Goal: Task Accomplishment & Management: Manage account settings

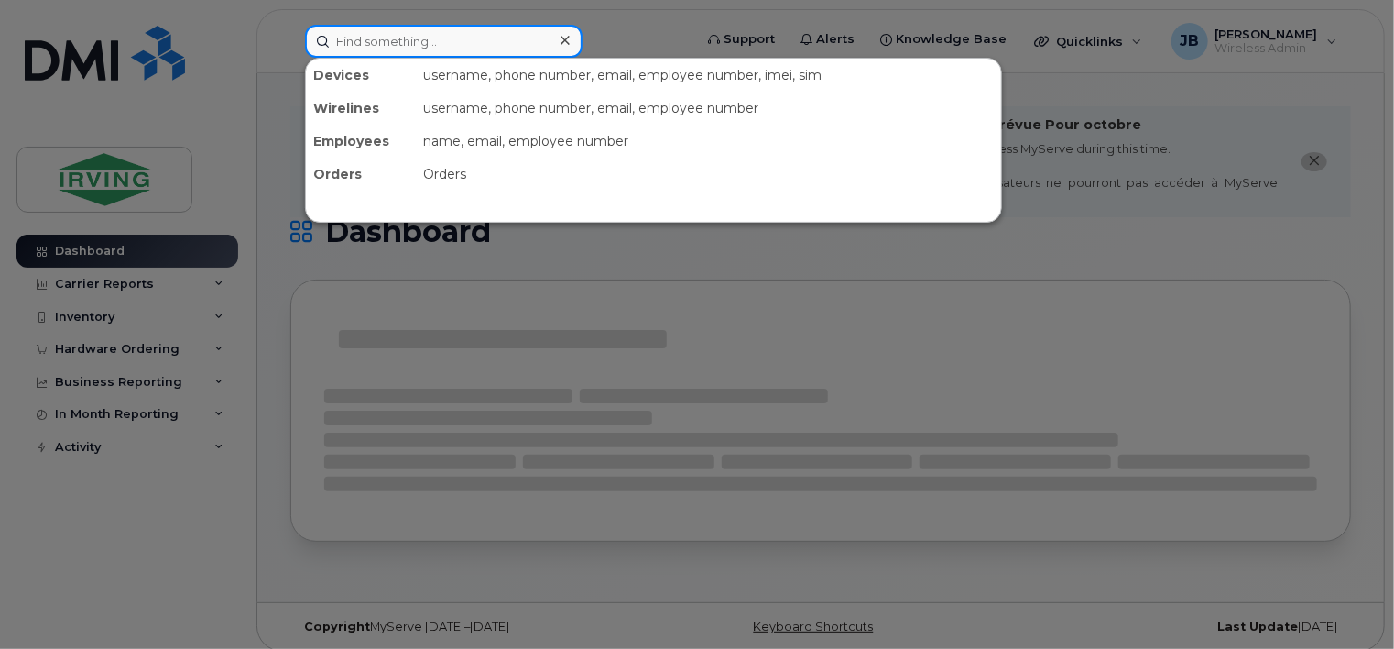
click at [436, 33] on input at bounding box center [444, 41] width 278 height 33
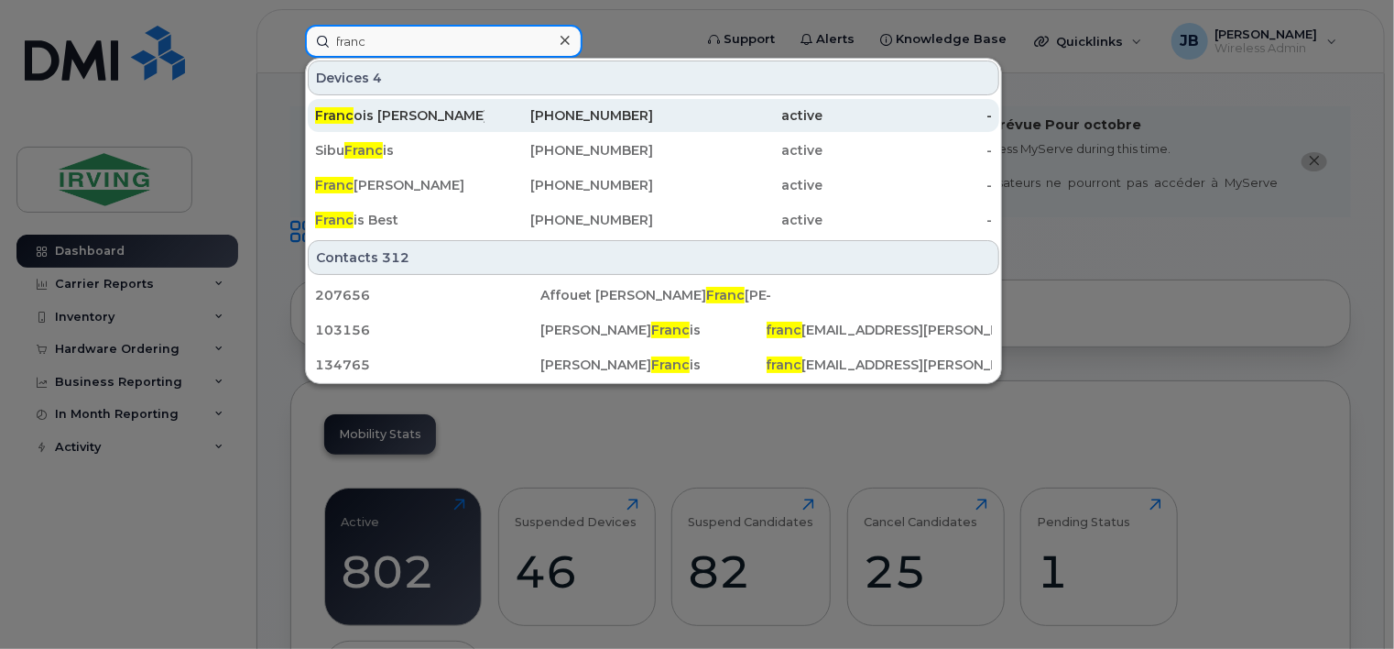
type input "franc"
click at [381, 117] on div "Franc ois Richard" at bounding box center [399, 115] width 169 height 18
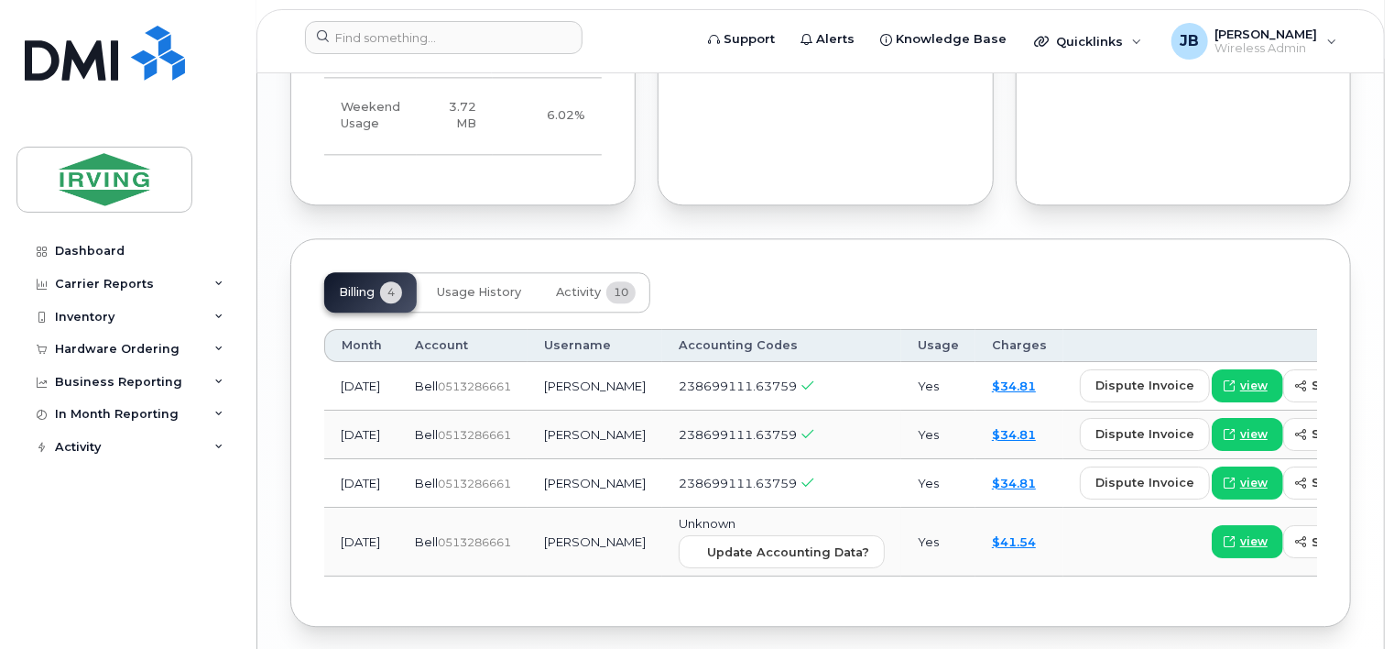
scroll to position [2147, 0]
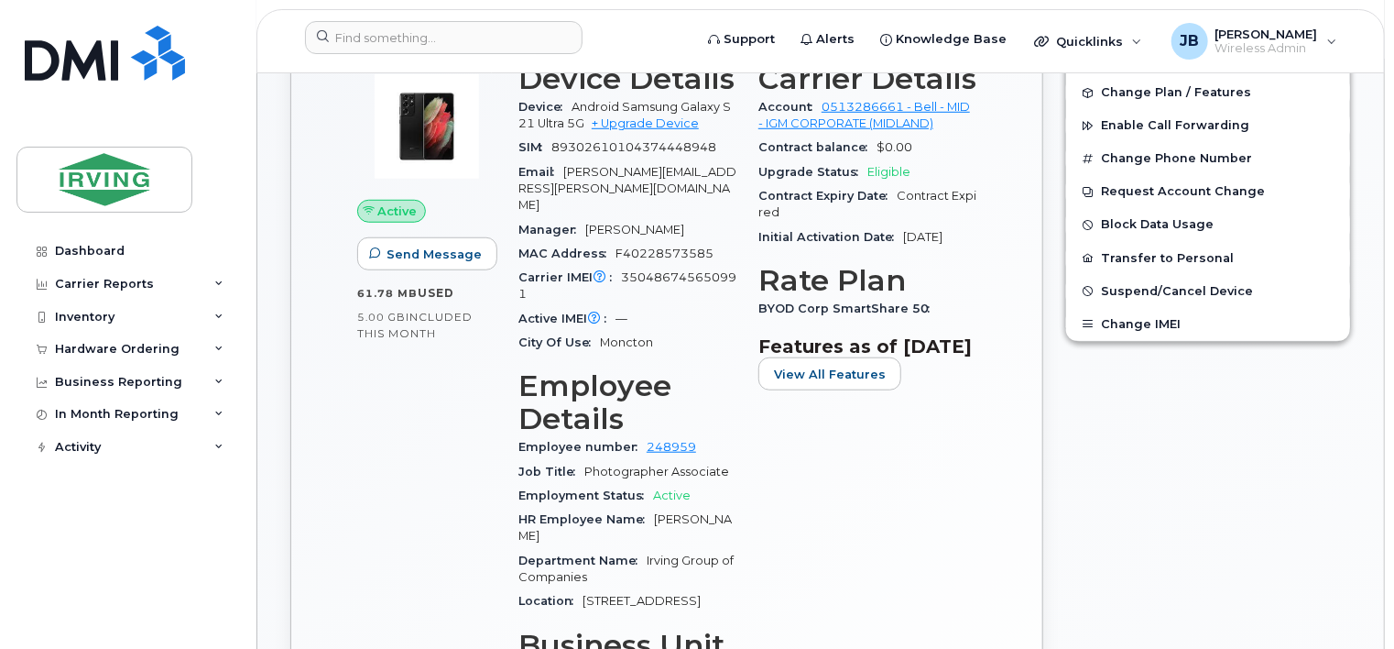
scroll to position [641, 0]
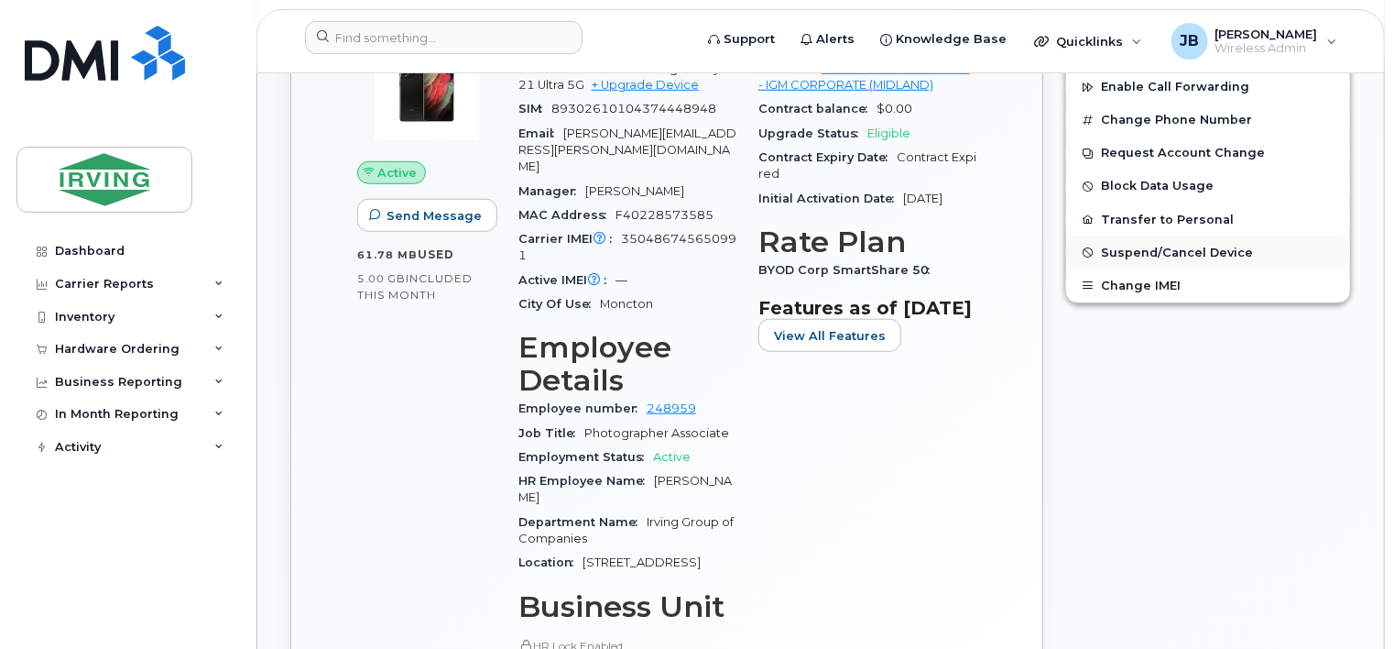
click at [1185, 246] on span "Suspend/Cancel Device" at bounding box center [1177, 253] width 152 height 14
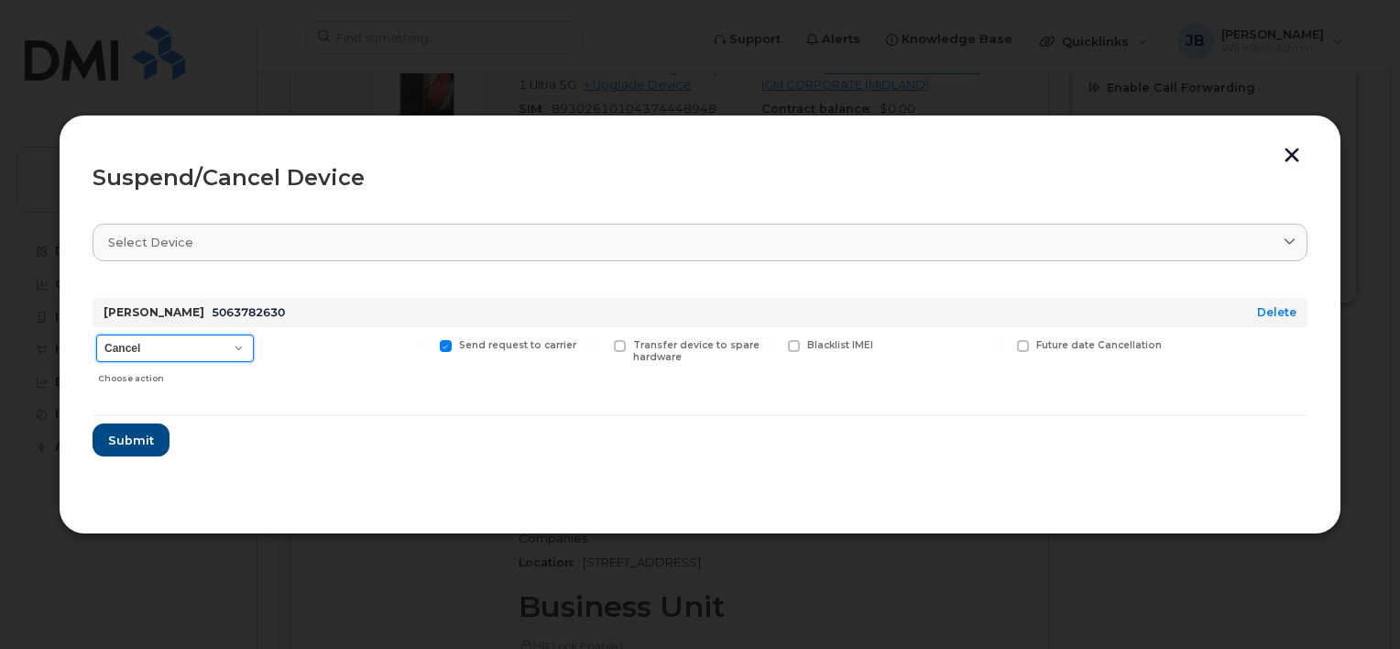
click at [239, 348] on select "Cancel Suspend - Extend Suspension Suspend - Reduced Rate Suspend - Full Rate S…" at bounding box center [175, 347] width 158 height 27
select select "[object Object]"
click at [96, 334] on select "Cancel Suspend - Extend Suspension Suspend - Reduced Rate Suspend - Full Rate S…" at bounding box center [175, 347] width 158 height 27
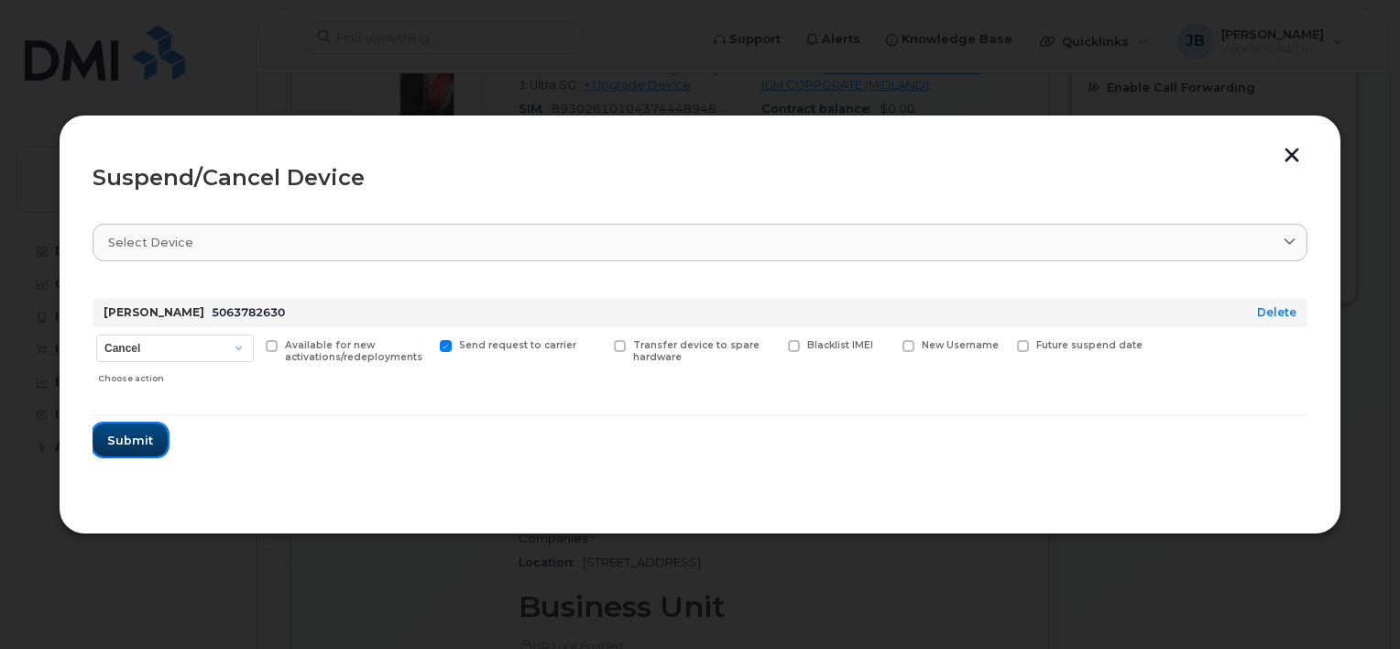
click at [144, 438] on span "Submit" at bounding box center [130, 439] width 46 height 17
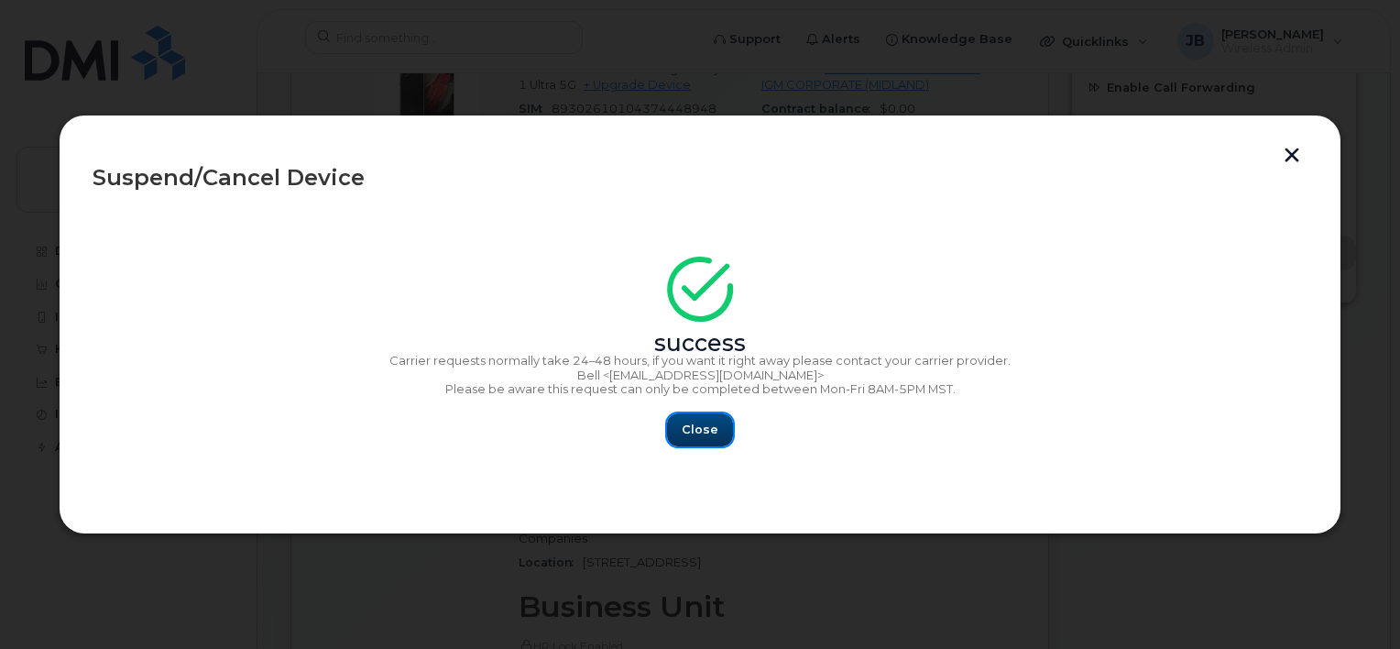
click at [717, 429] on button "Close" at bounding box center [700, 429] width 66 height 33
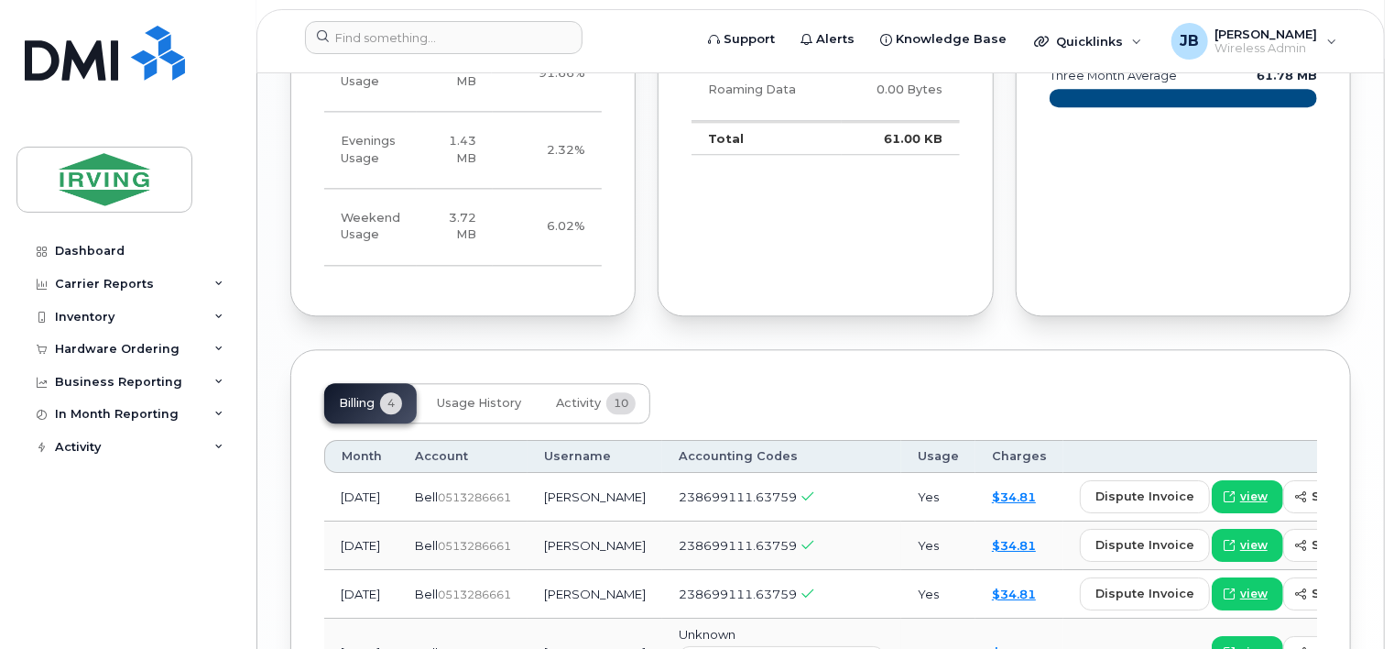
scroll to position [2015, 0]
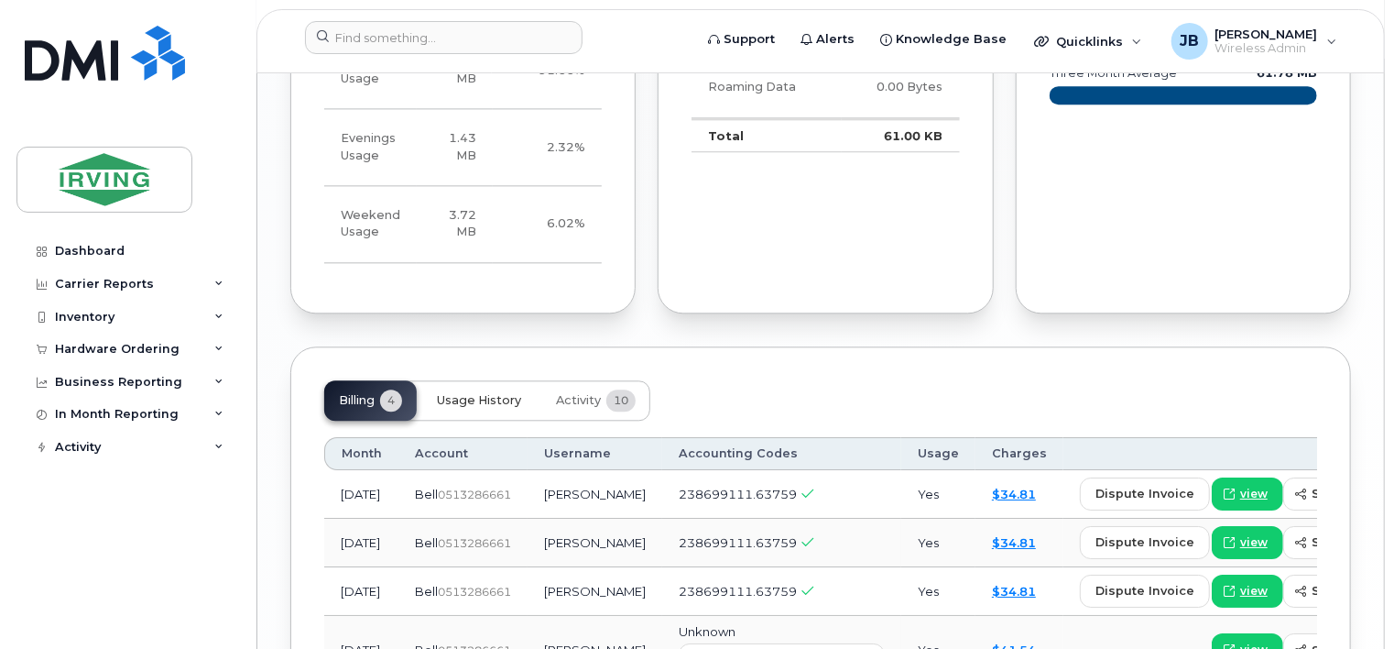
click at [490, 393] on span "Usage History" at bounding box center [479, 400] width 84 height 15
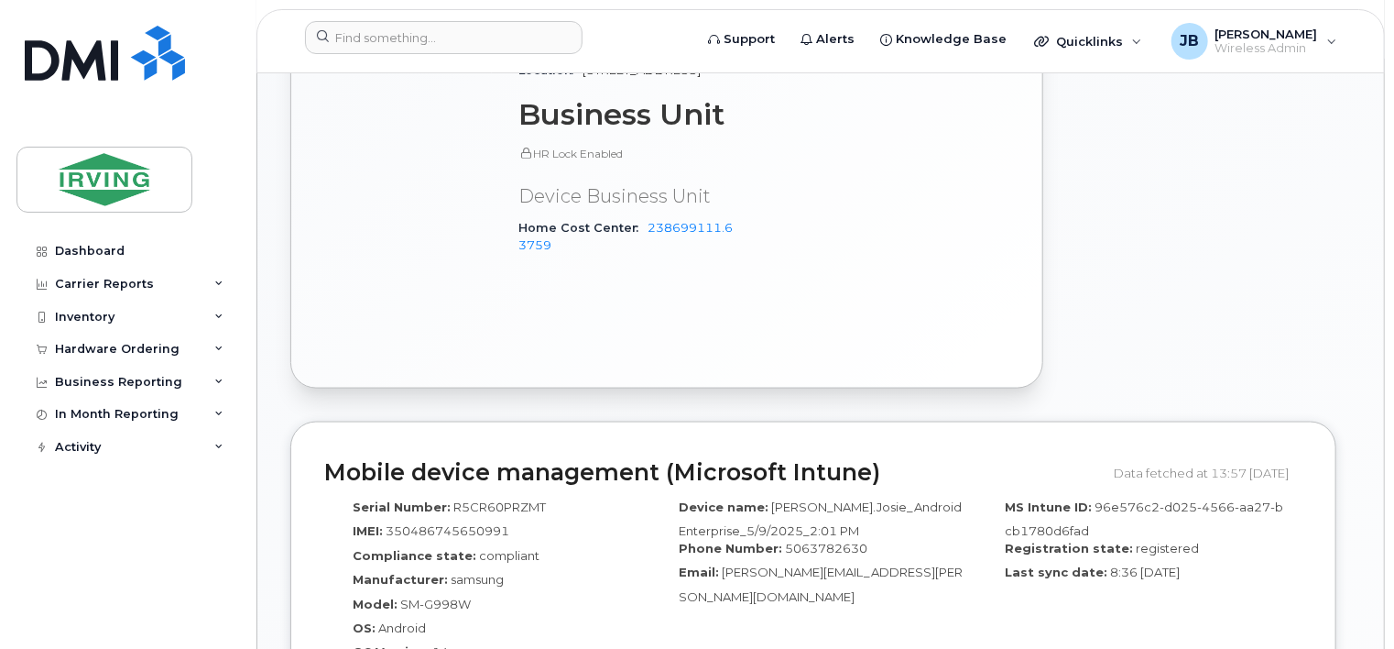
scroll to position [1191, 0]
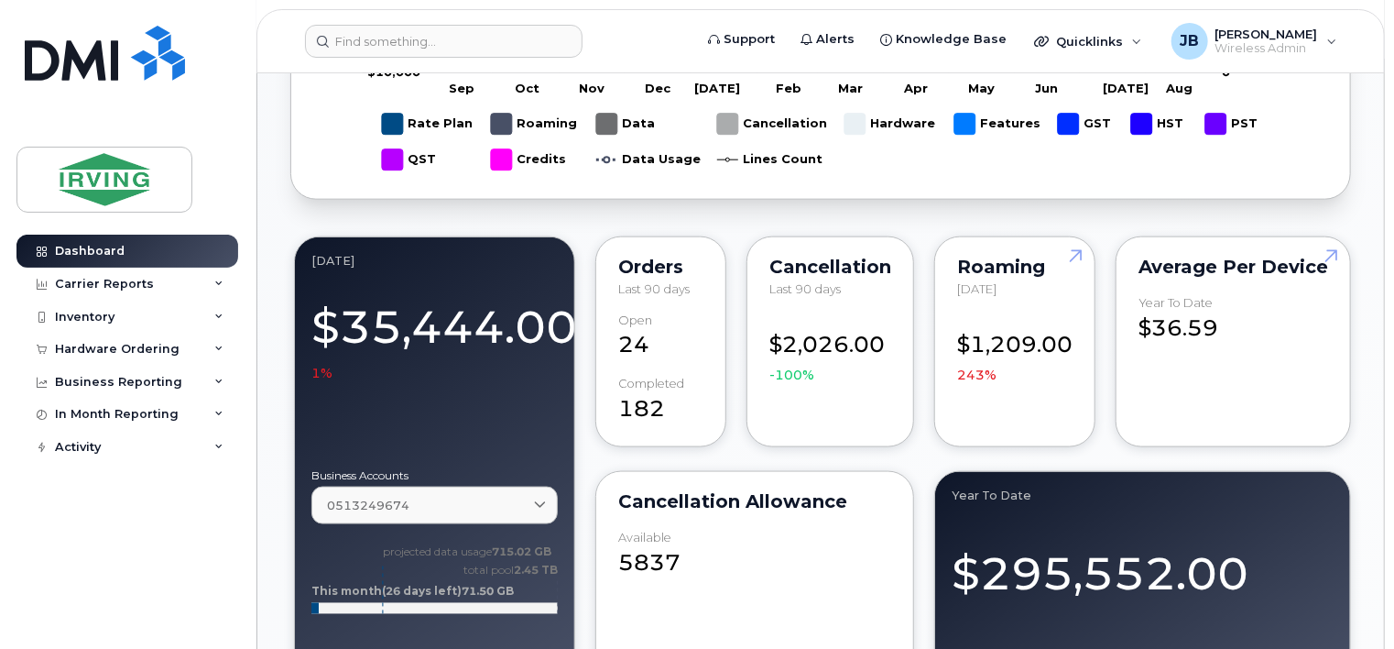
scroll to position [1008, 0]
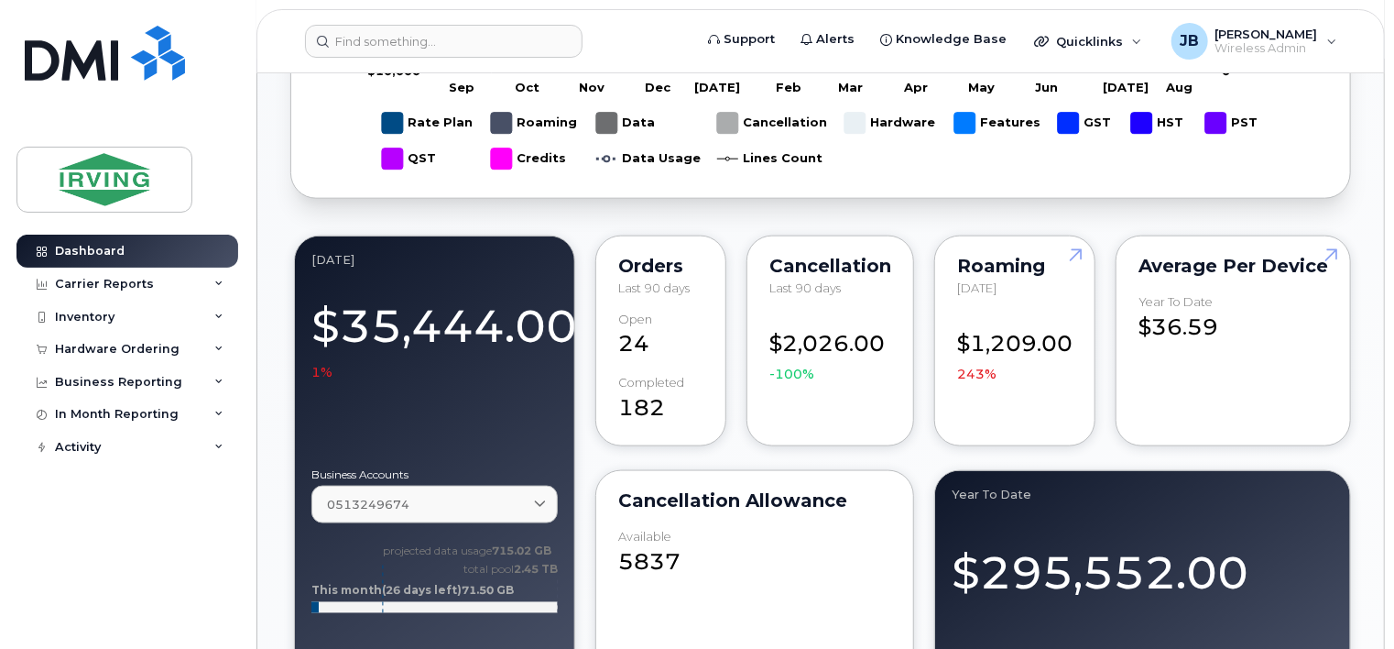
click at [997, 280] on span "[DATE]" at bounding box center [976, 287] width 39 height 15
click at [1085, 250] on link at bounding box center [1073, 288] width 44 height 105
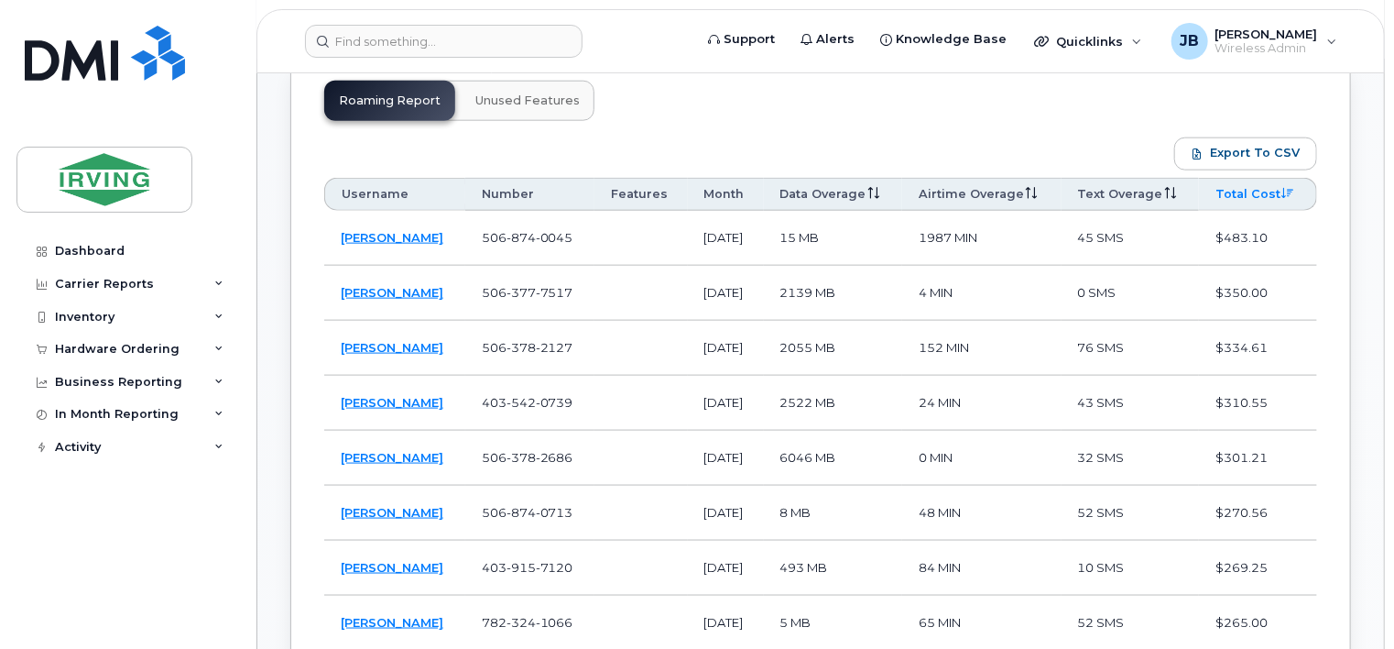
scroll to position [1099, 0]
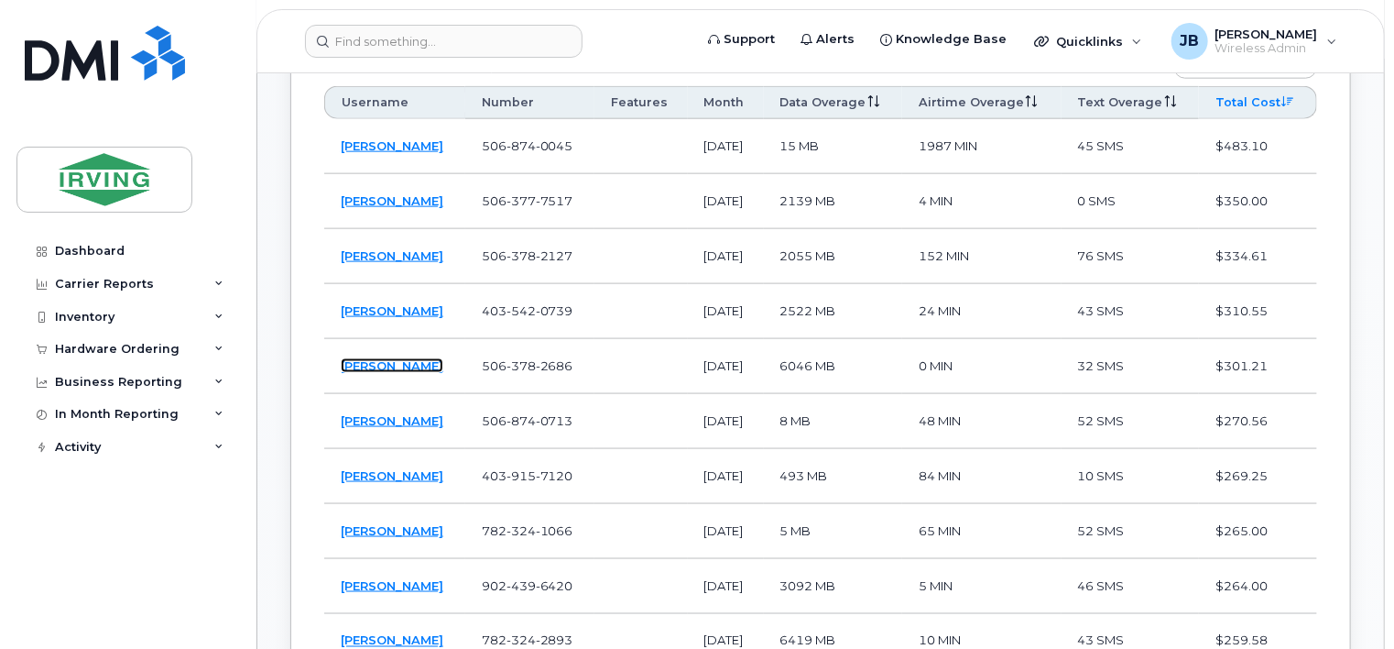
click at [404, 373] on link "William Lirette" at bounding box center [392, 365] width 103 height 15
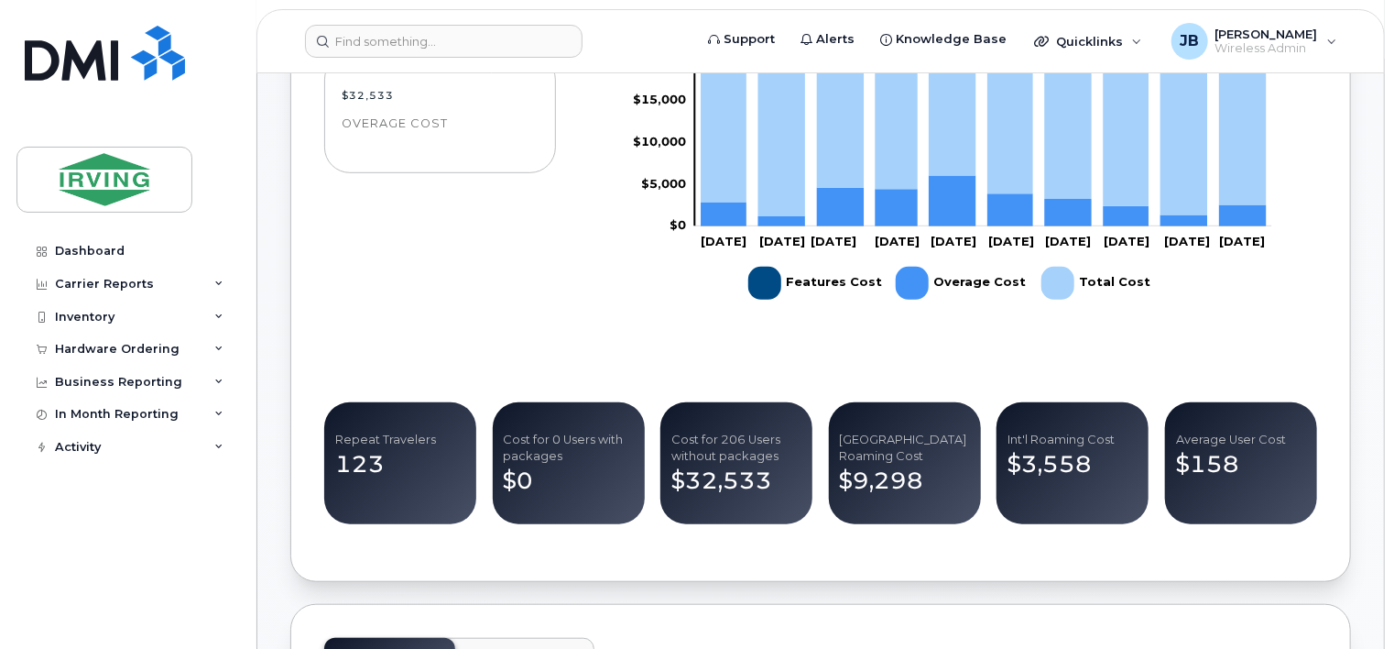
scroll to position [458, 0]
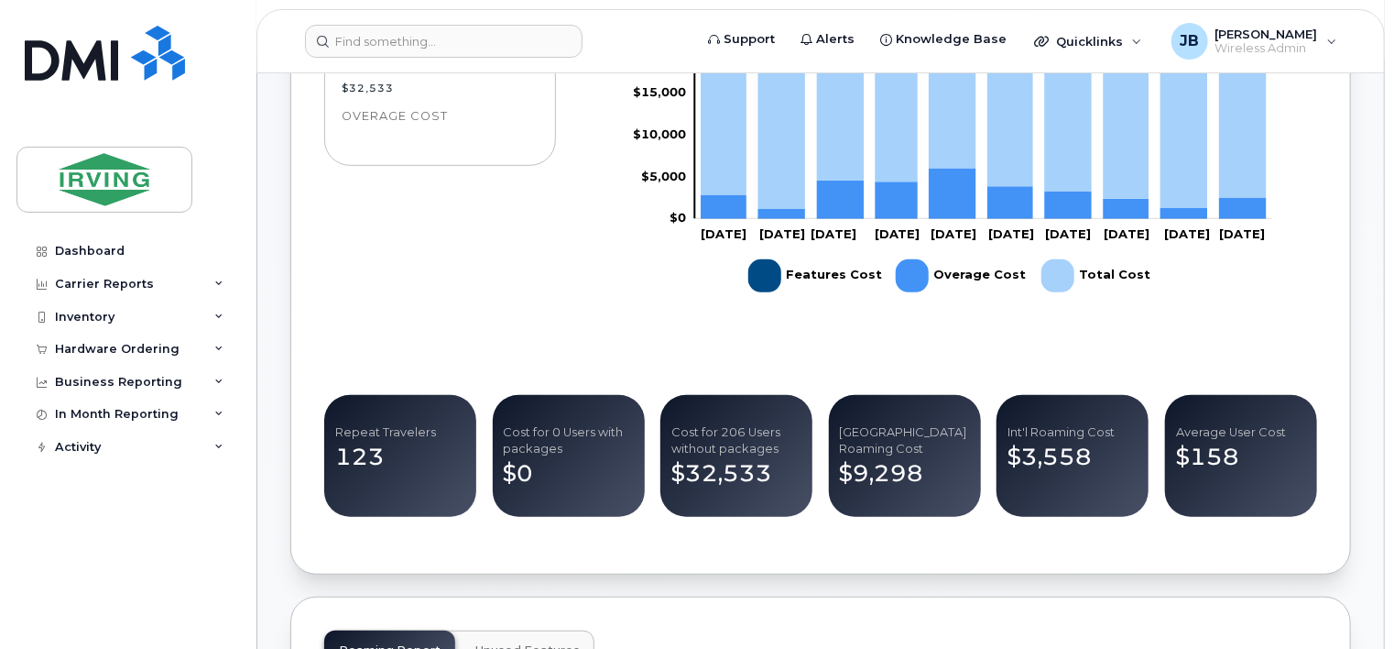
click at [1237, 168] on icon "Total Cost" at bounding box center [1242, 59] width 47 height 276
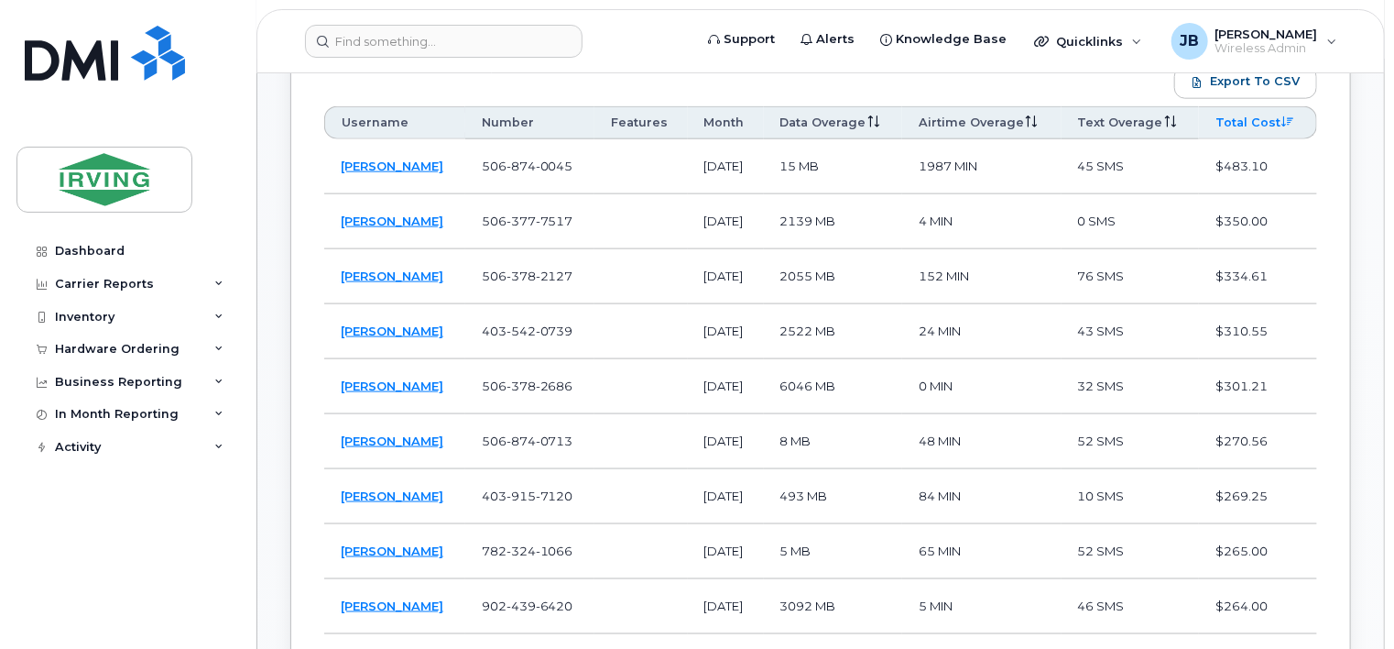
scroll to position [1008, 0]
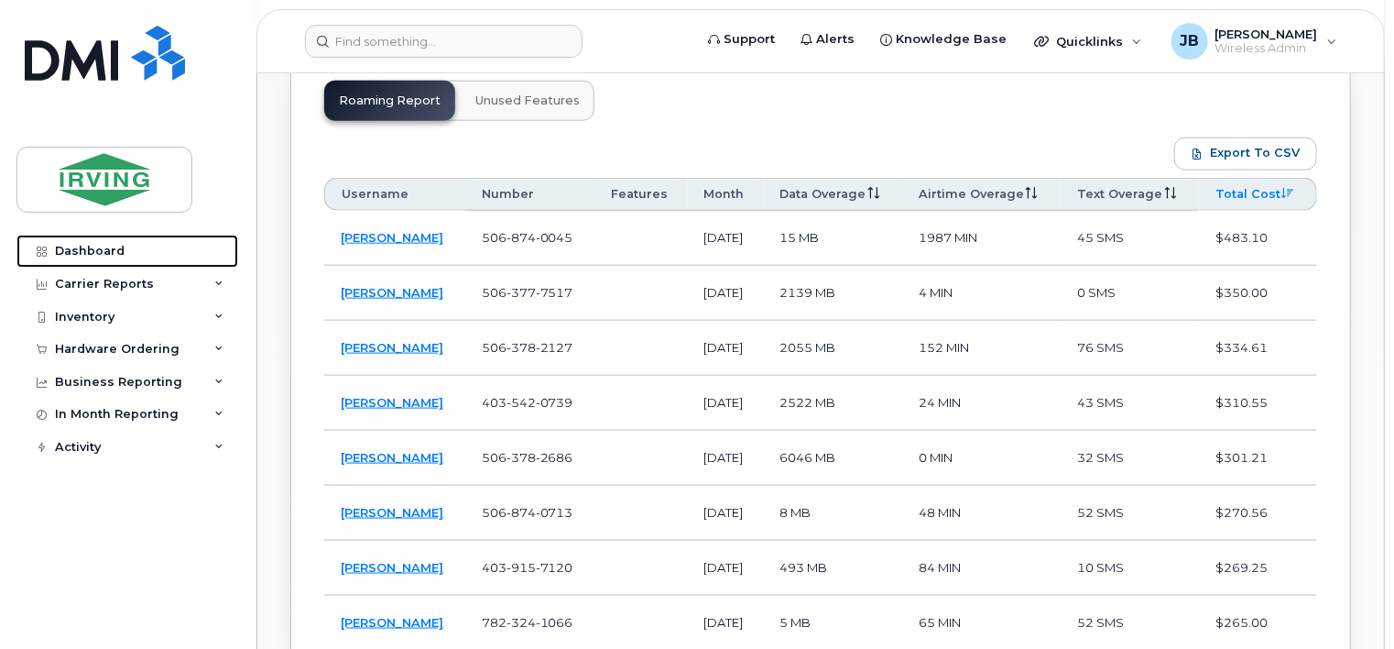
drag, startPoint x: 80, startPoint y: 246, endPoint x: 99, endPoint y: 231, distance: 24.2
click at [80, 246] on div "Dashboard" at bounding box center [90, 251] width 70 height 15
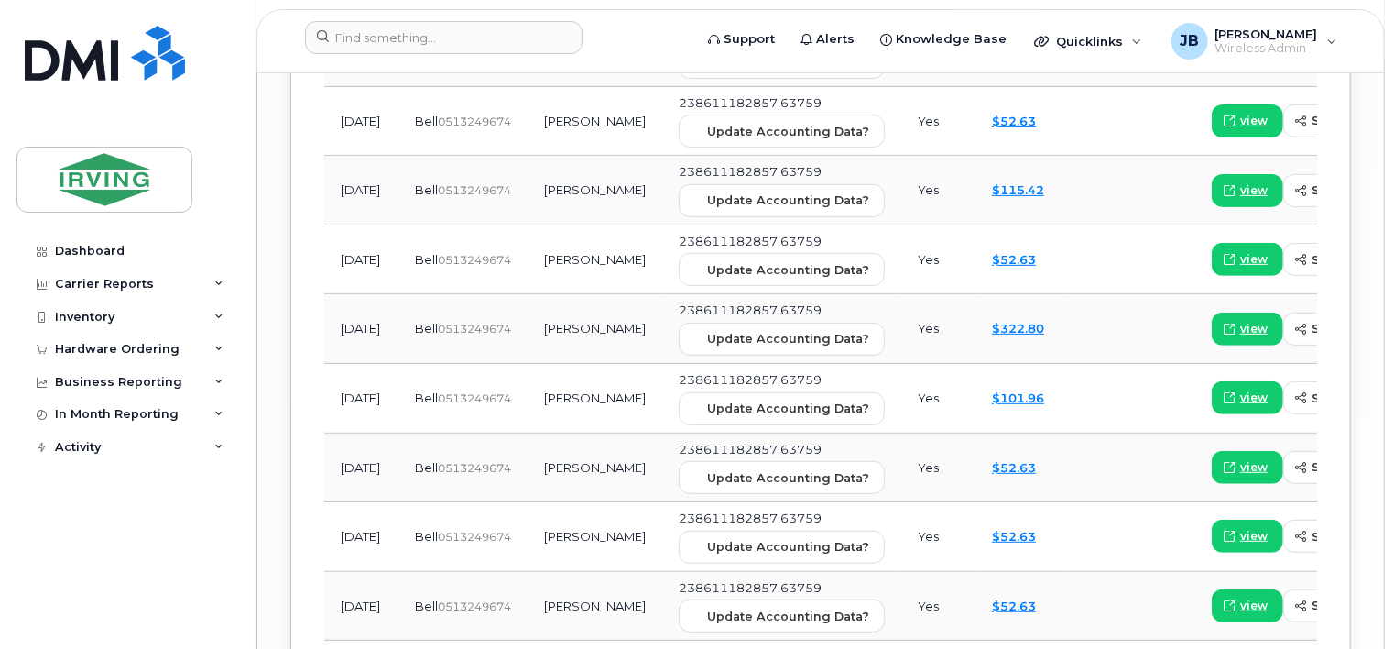
scroll to position [2748, 0]
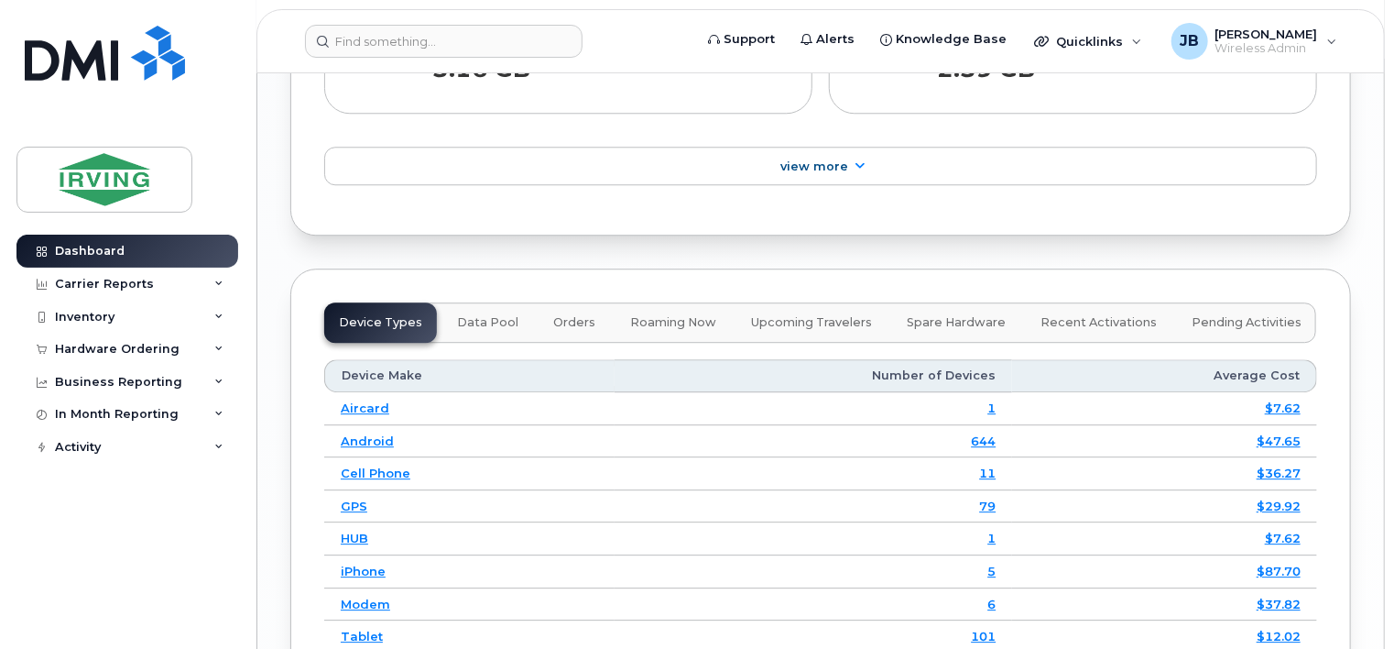
scroll to position [2382, 0]
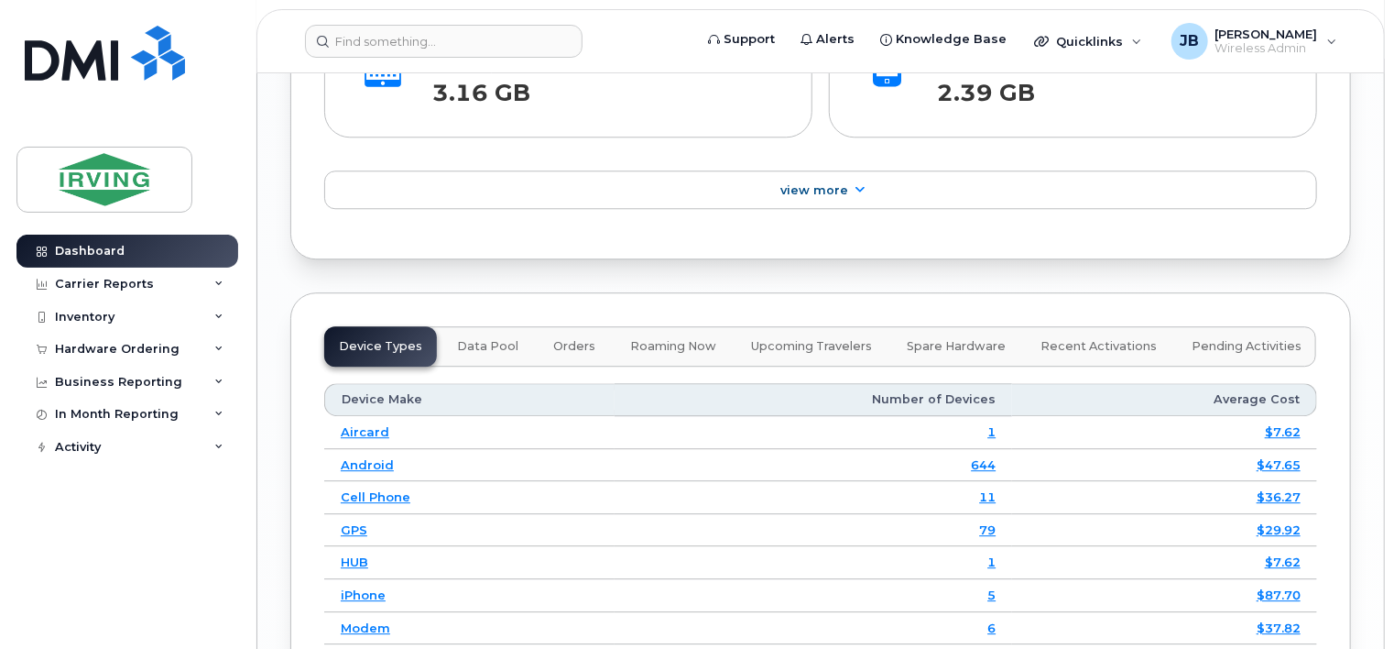
click at [918, 340] on span "Spare Hardware" at bounding box center [956, 346] width 99 height 15
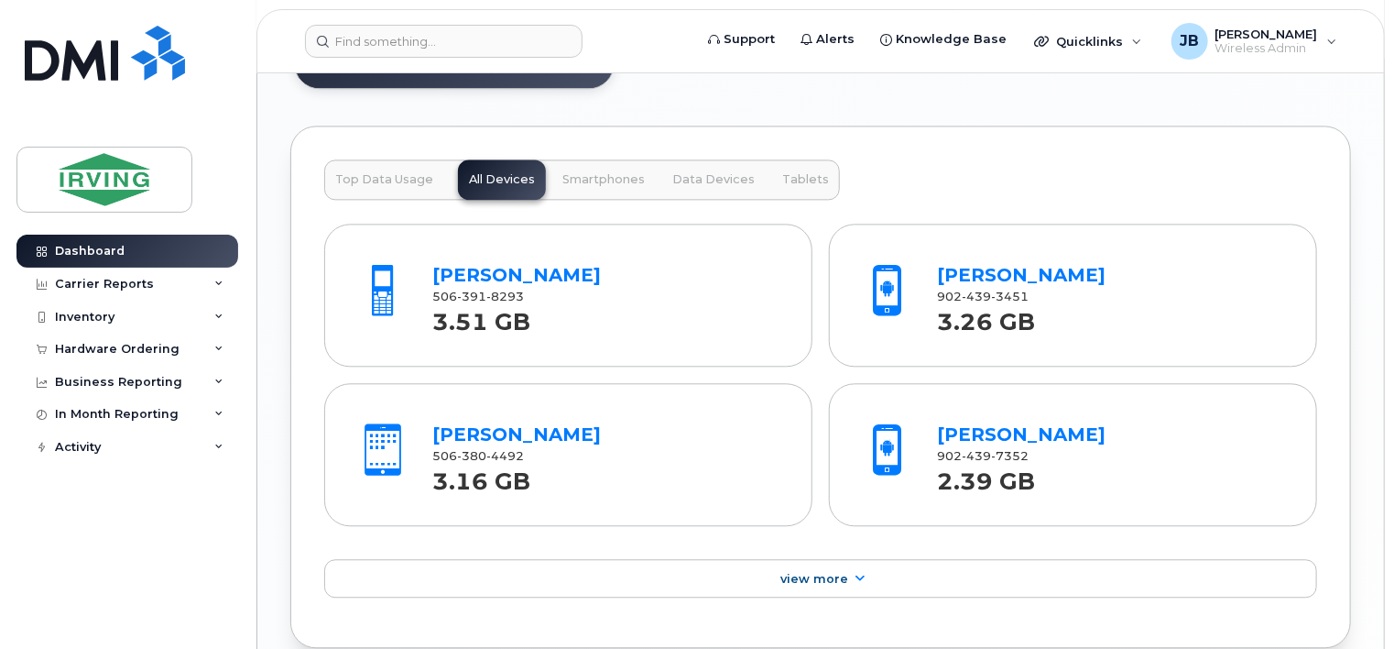
scroll to position [1941, 0]
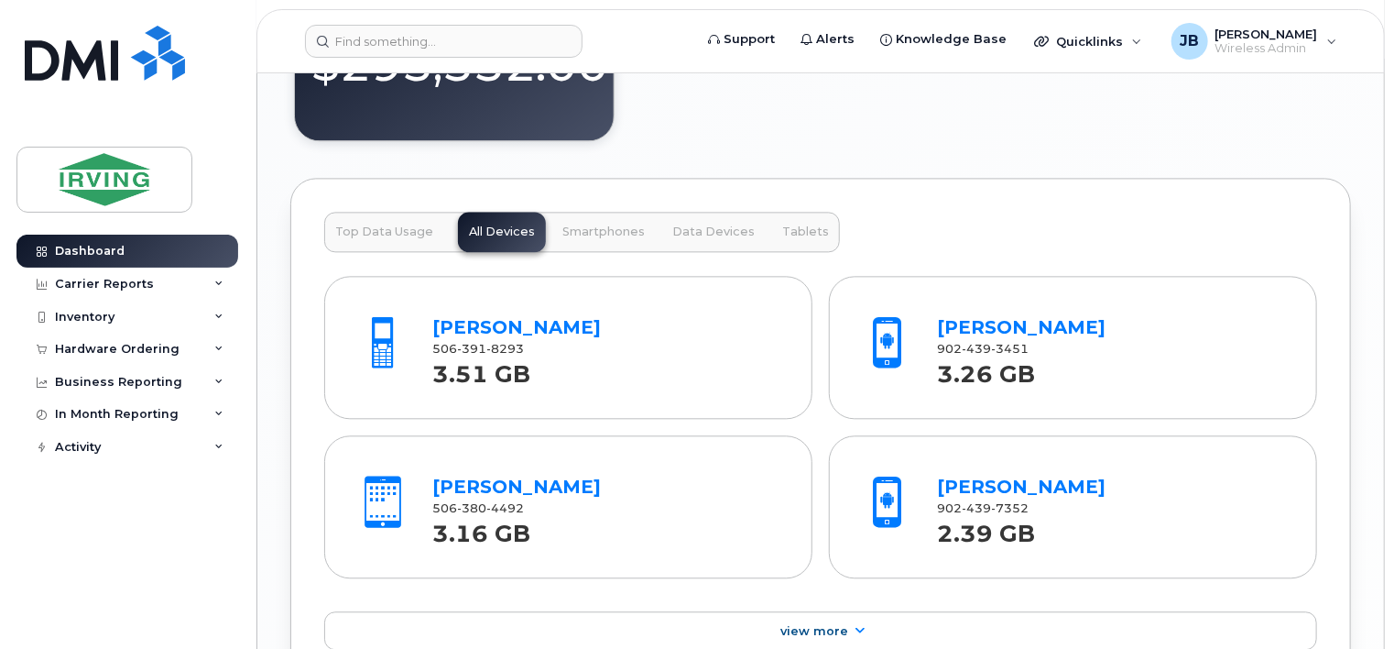
click at [608, 231] on span "Smartphones" at bounding box center [603, 231] width 82 height 15
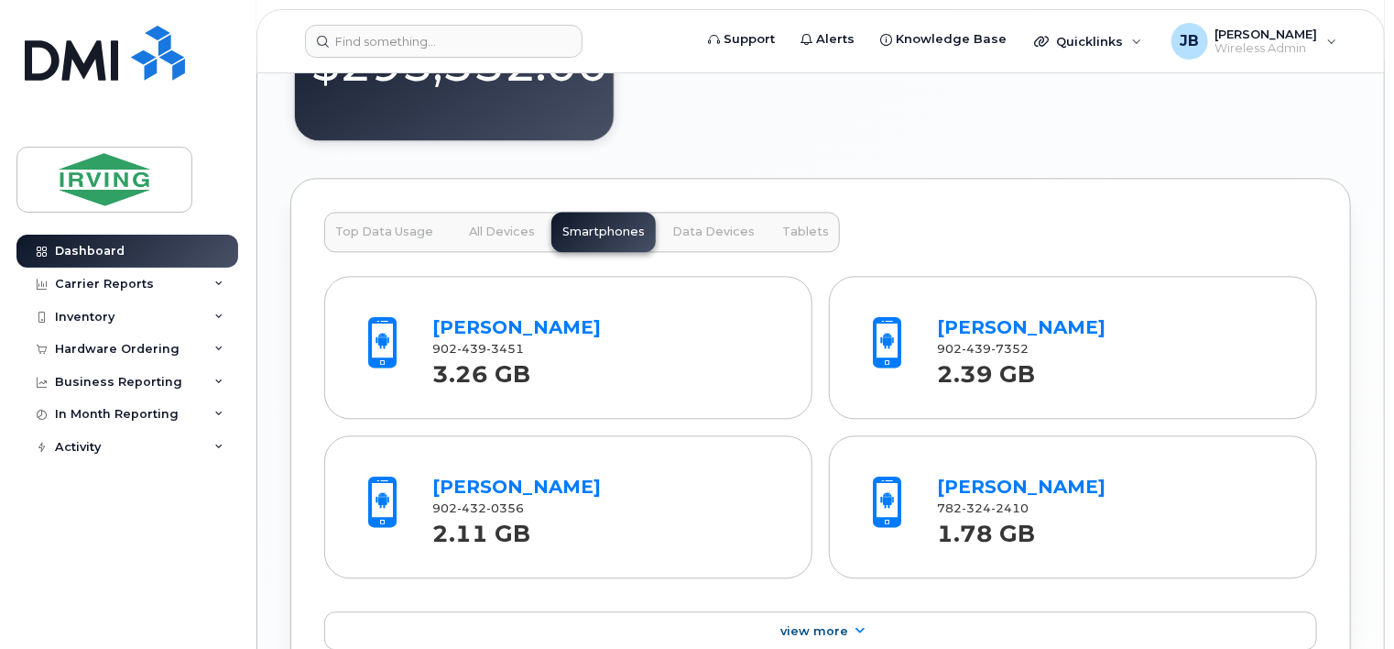
click at [697, 228] on span "Data Devices" at bounding box center [713, 231] width 82 height 15
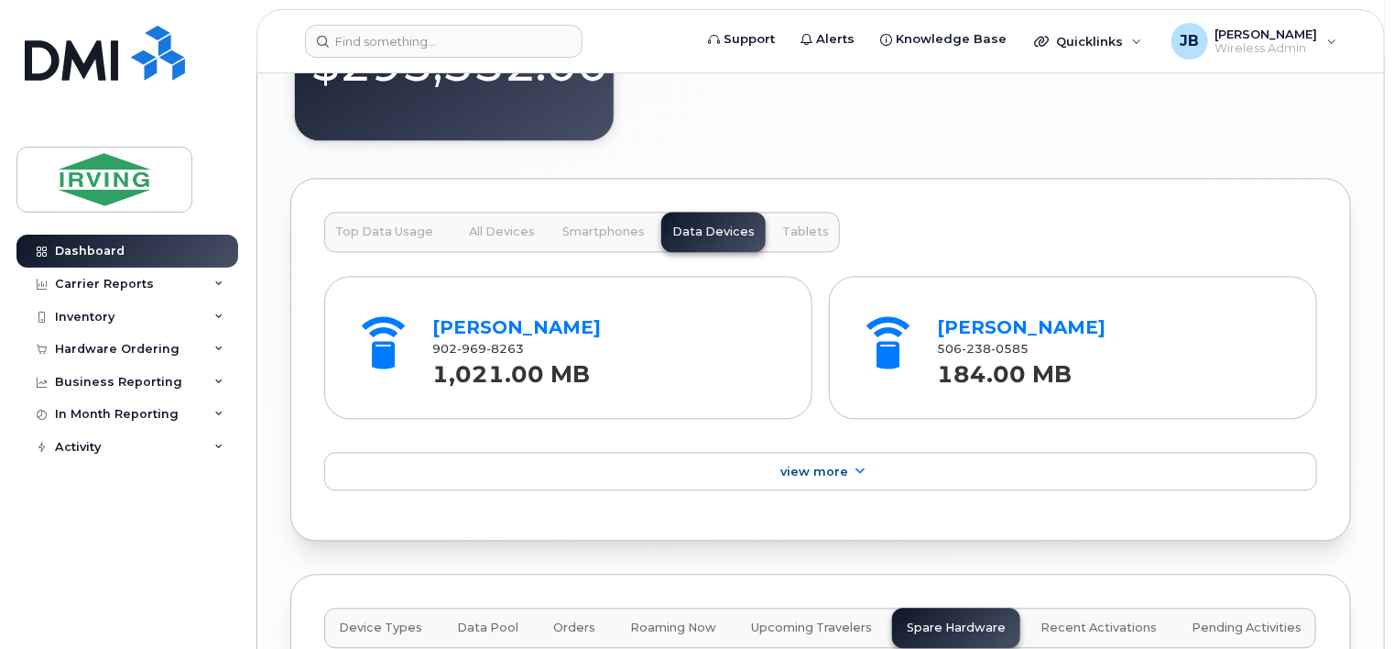
click at [792, 226] on span "Tablets" at bounding box center [805, 231] width 47 height 15
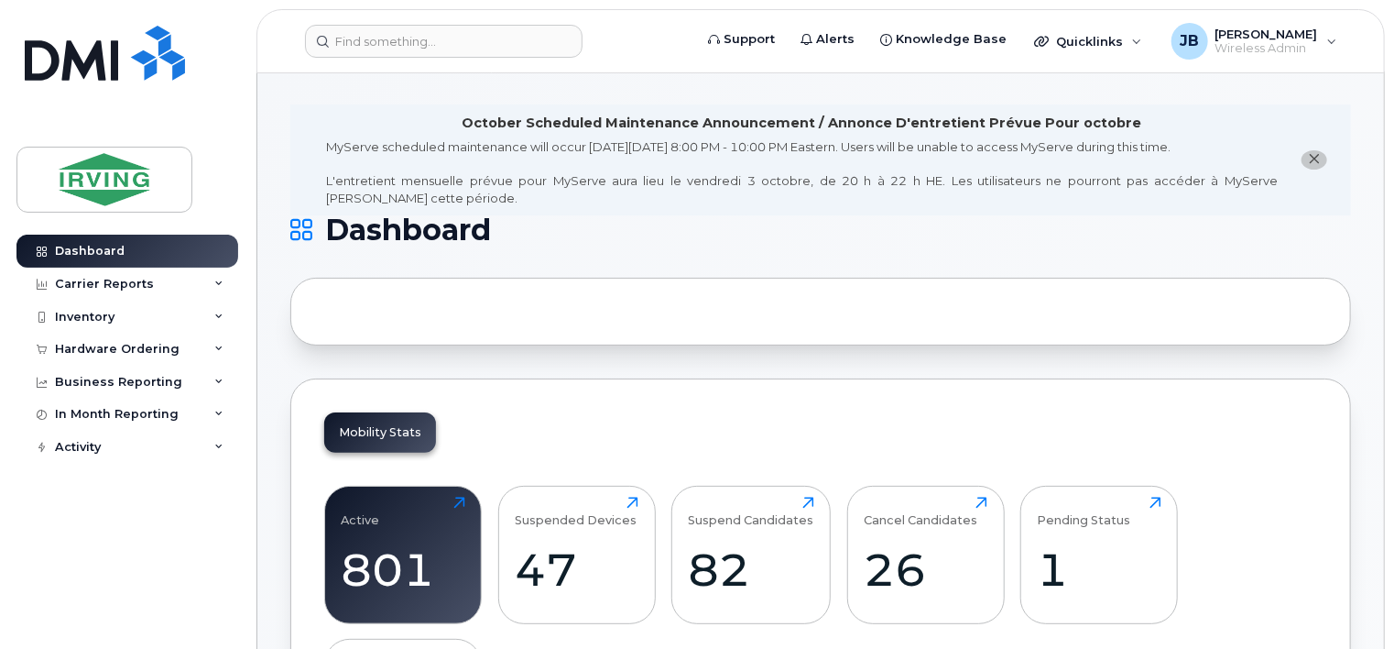
scroll to position [0, 0]
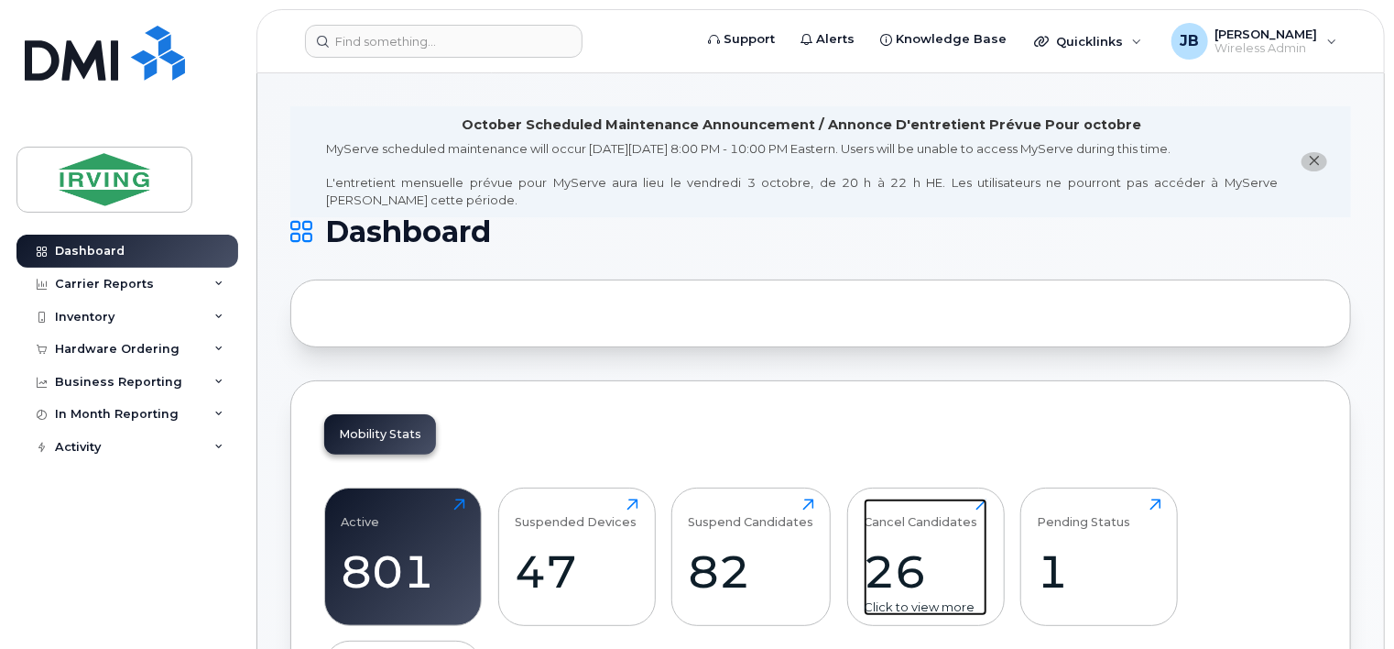
click at [925, 529] on div "Cancel Candidates 26 Click to view more" at bounding box center [926, 556] width 124 height 117
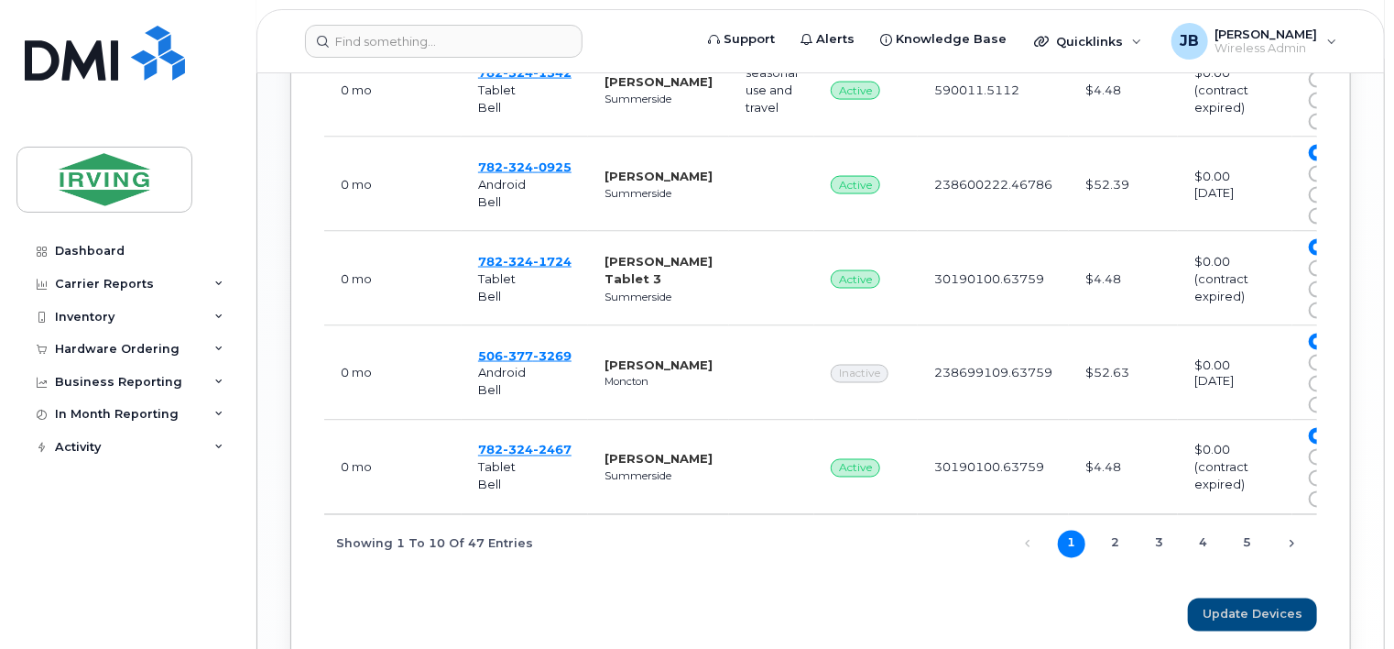
scroll to position [1374, 0]
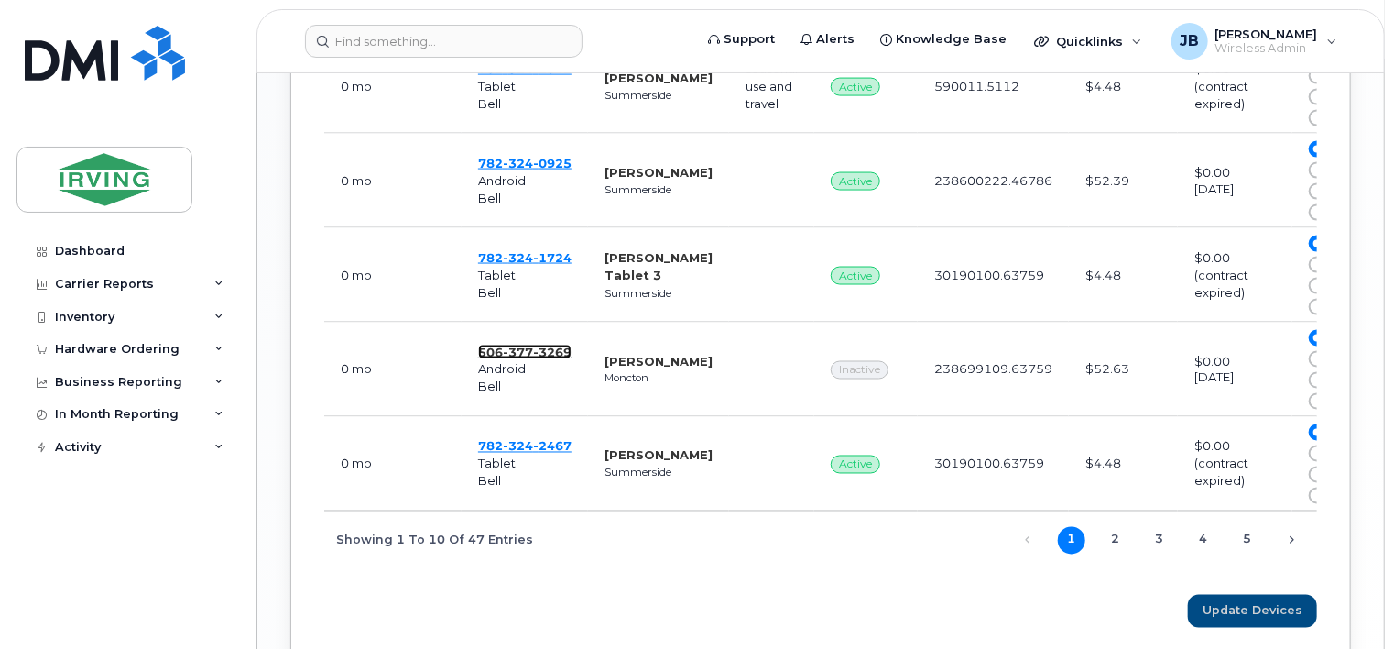
click at [516, 352] on span "377" at bounding box center [518, 351] width 30 height 15
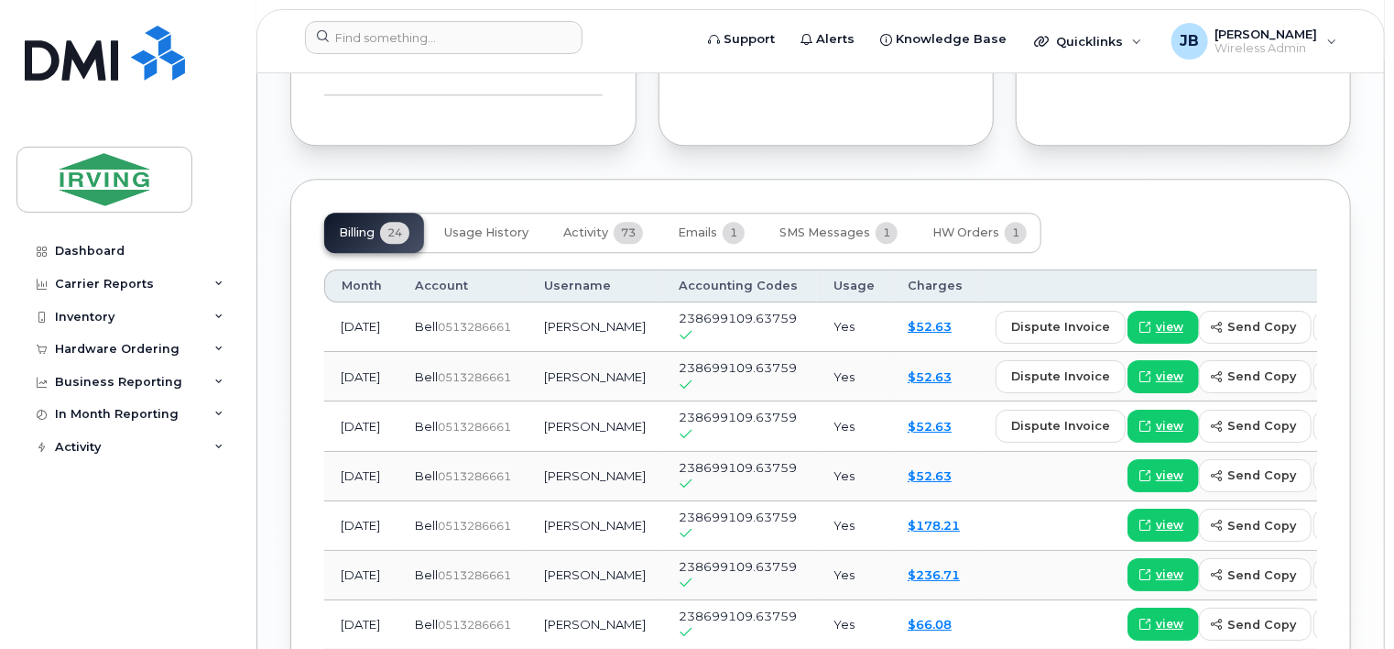
scroll to position [2382, 0]
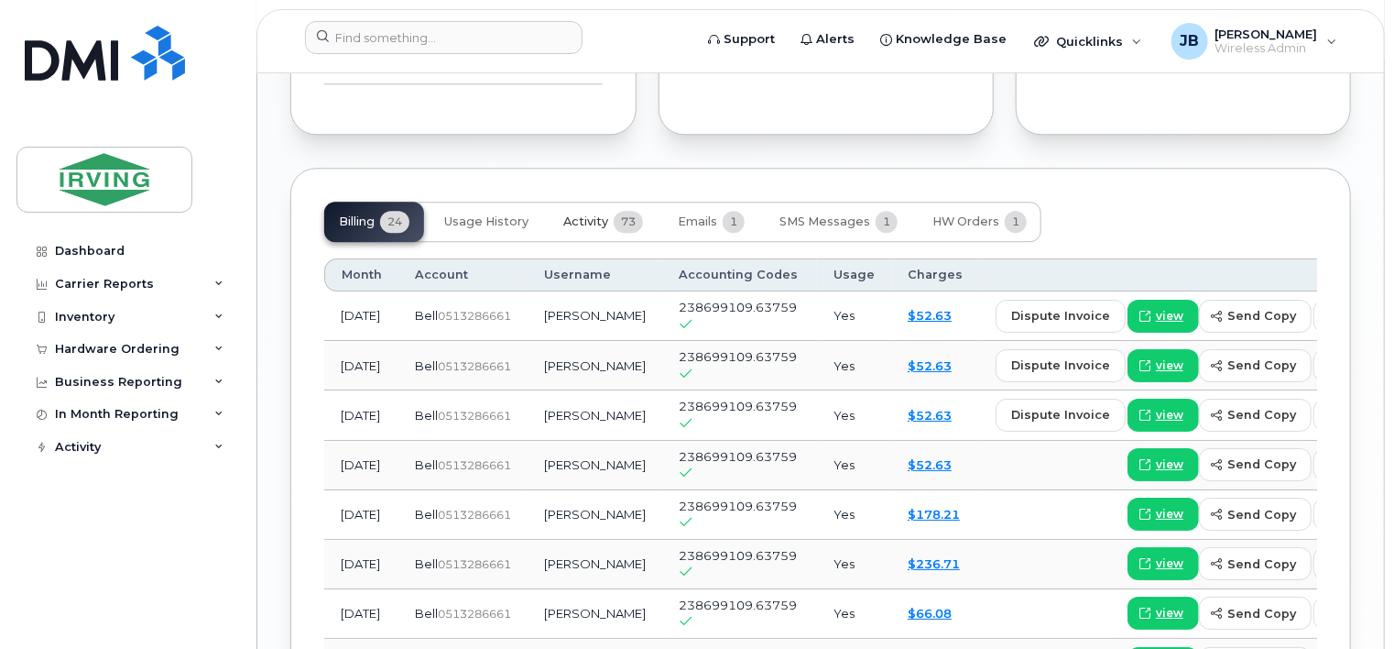
click at [595, 214] on span "Activity" at bounding box center [585, 221] width 45 height 15
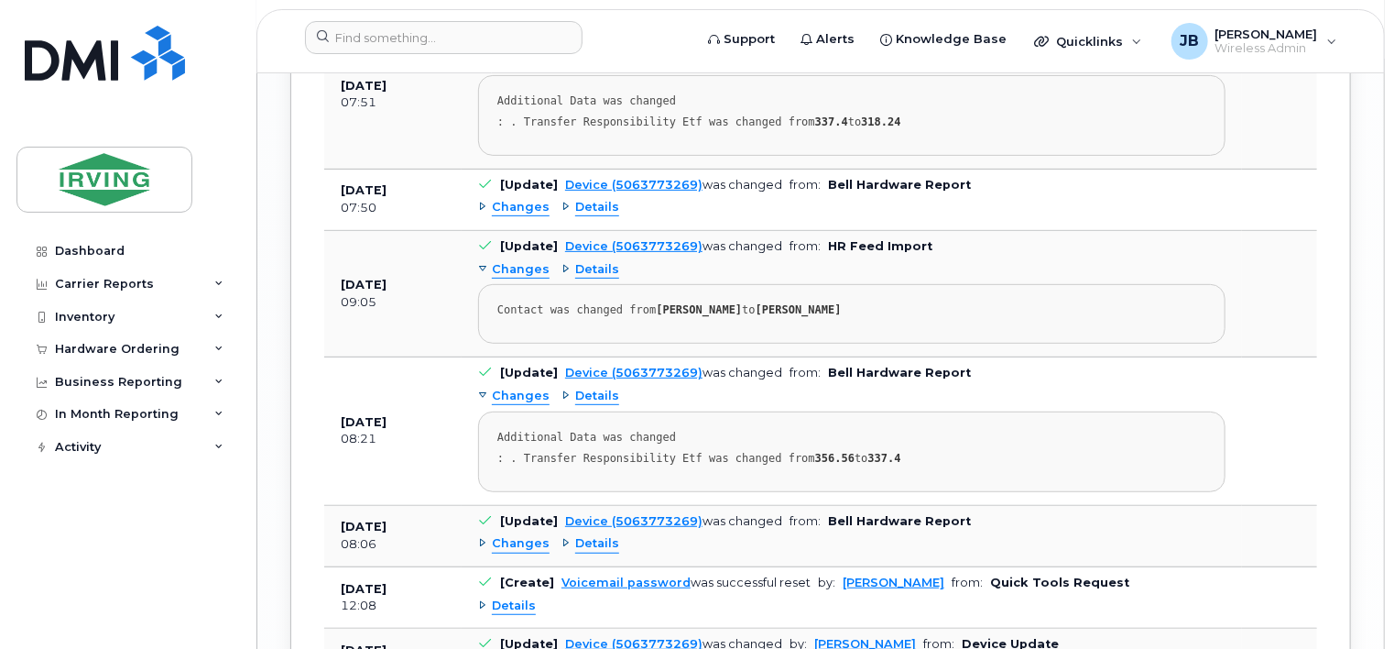
scroll to position [3848, 0]
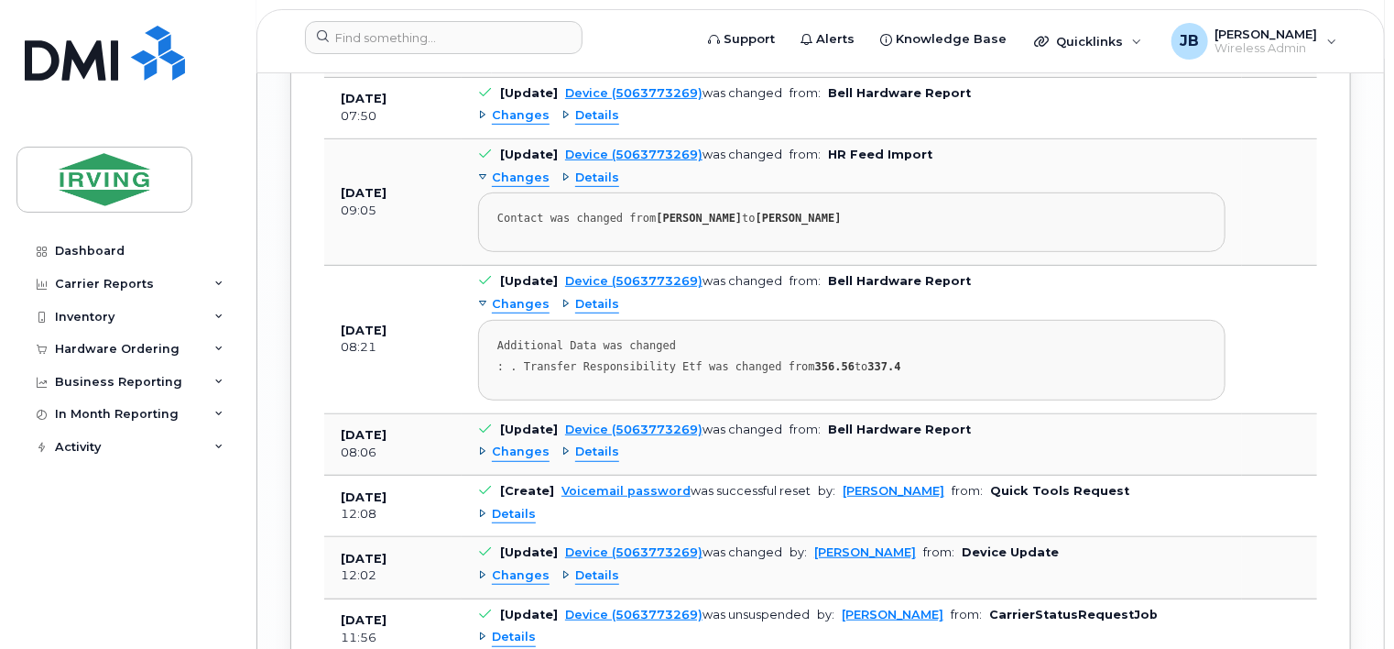
click at [596, 443] on span "Details" at bounding box center [597, 451] width 44 height 17
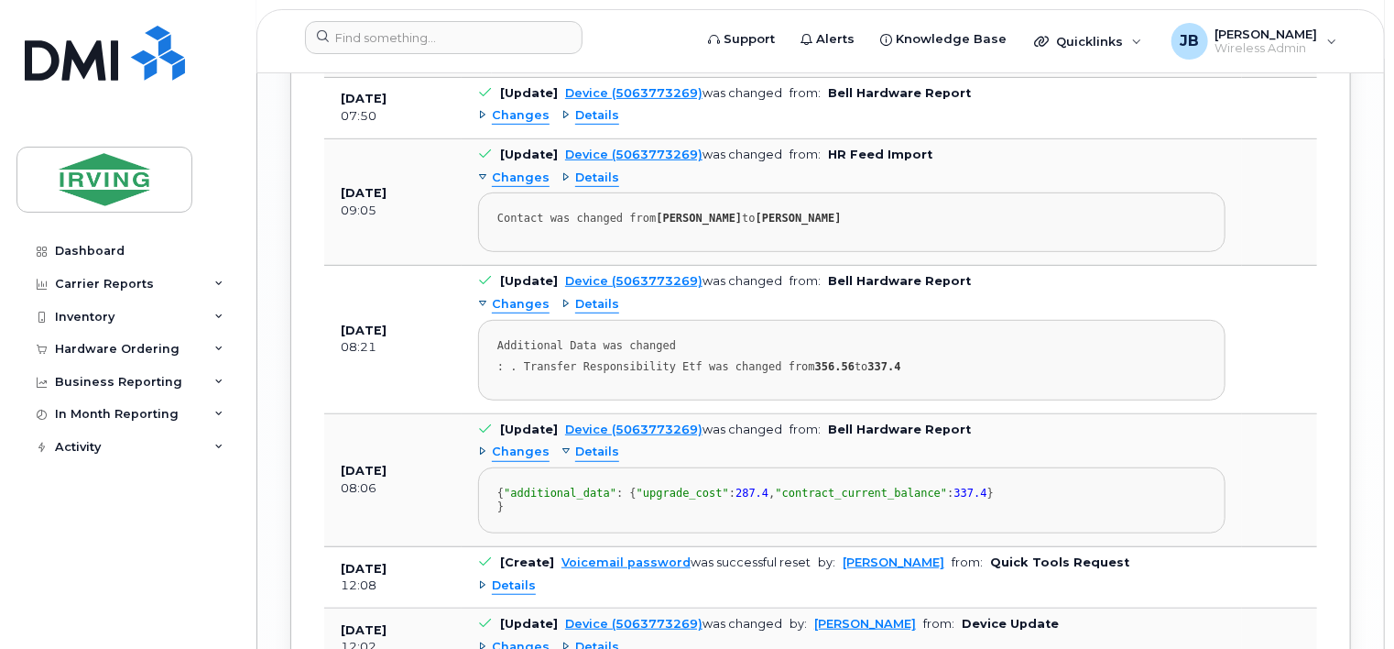
click at [596, 443] on span "Details" at bounding box center [597, 451] width 44 height 17
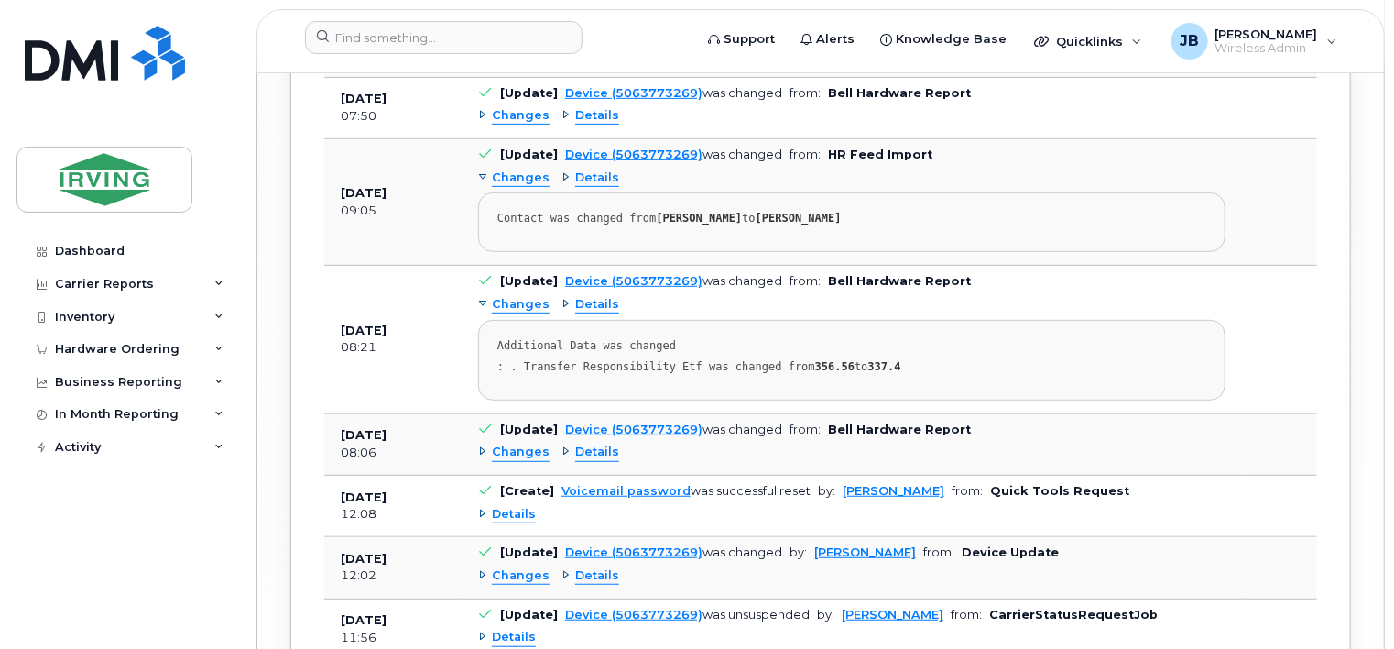
click at [591, 169] on span "Details" at bounding box center [597, 177] width 44 height 17
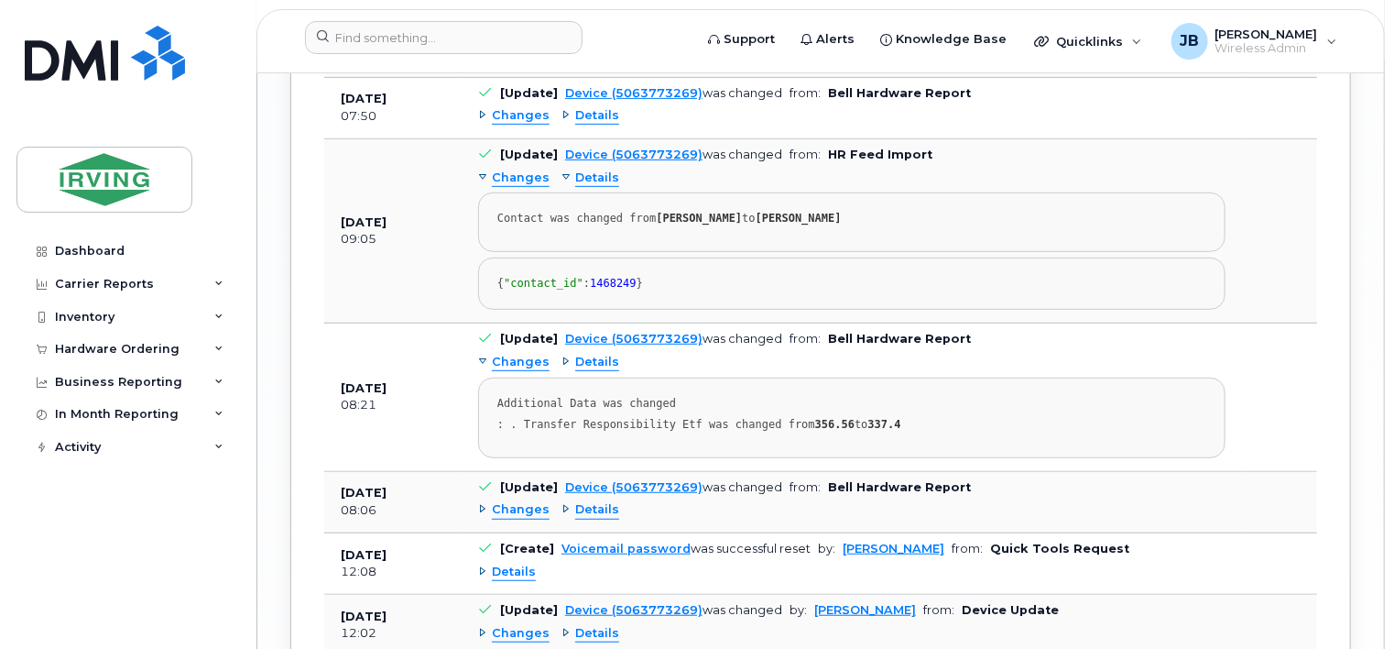
click at [591, 169] on span "Details" at bounding box center [597, 177] width 44 height 17
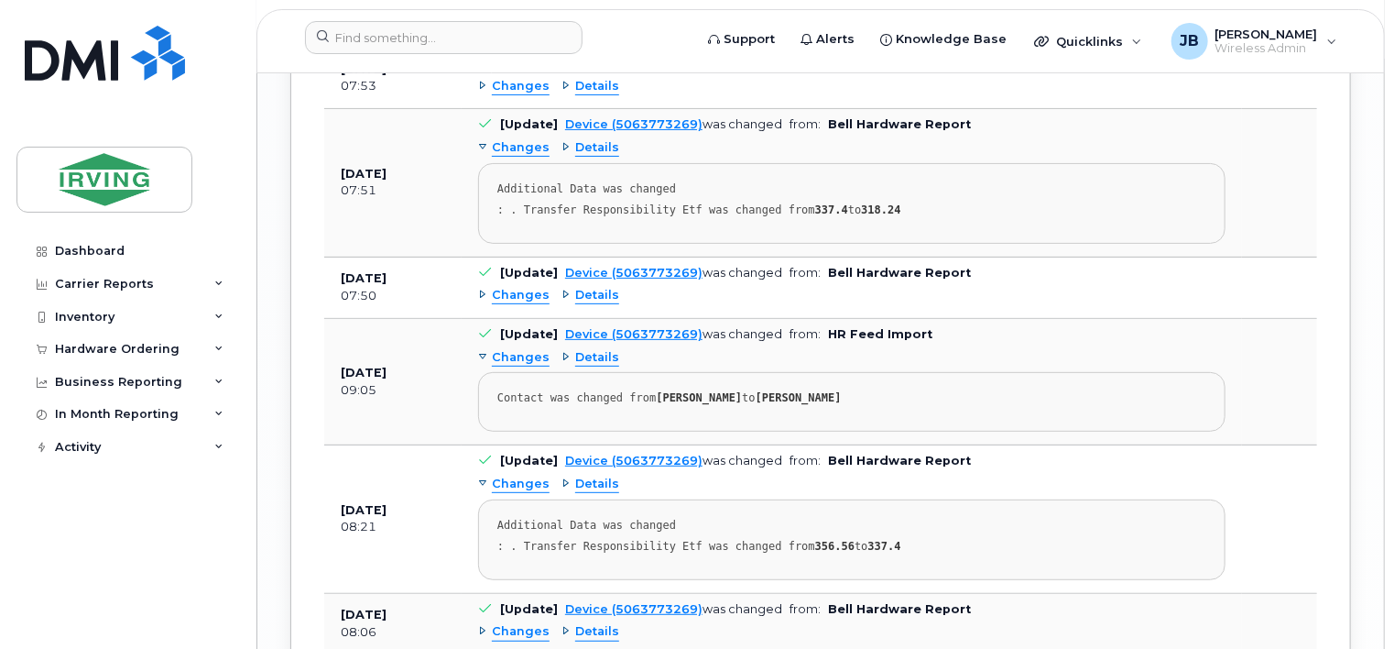
scroll to position [3664, 0]
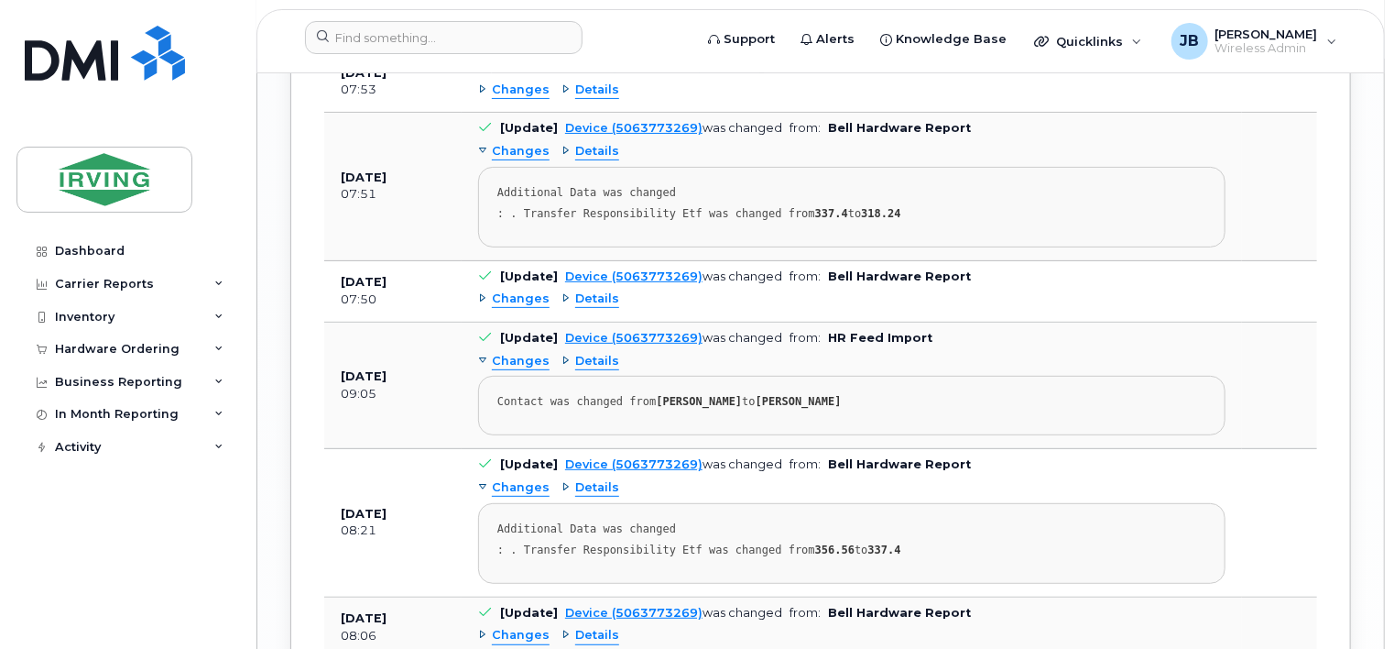
click at [595, 290] on span "Details" at bounding box center [597, 298] width 44 height 17
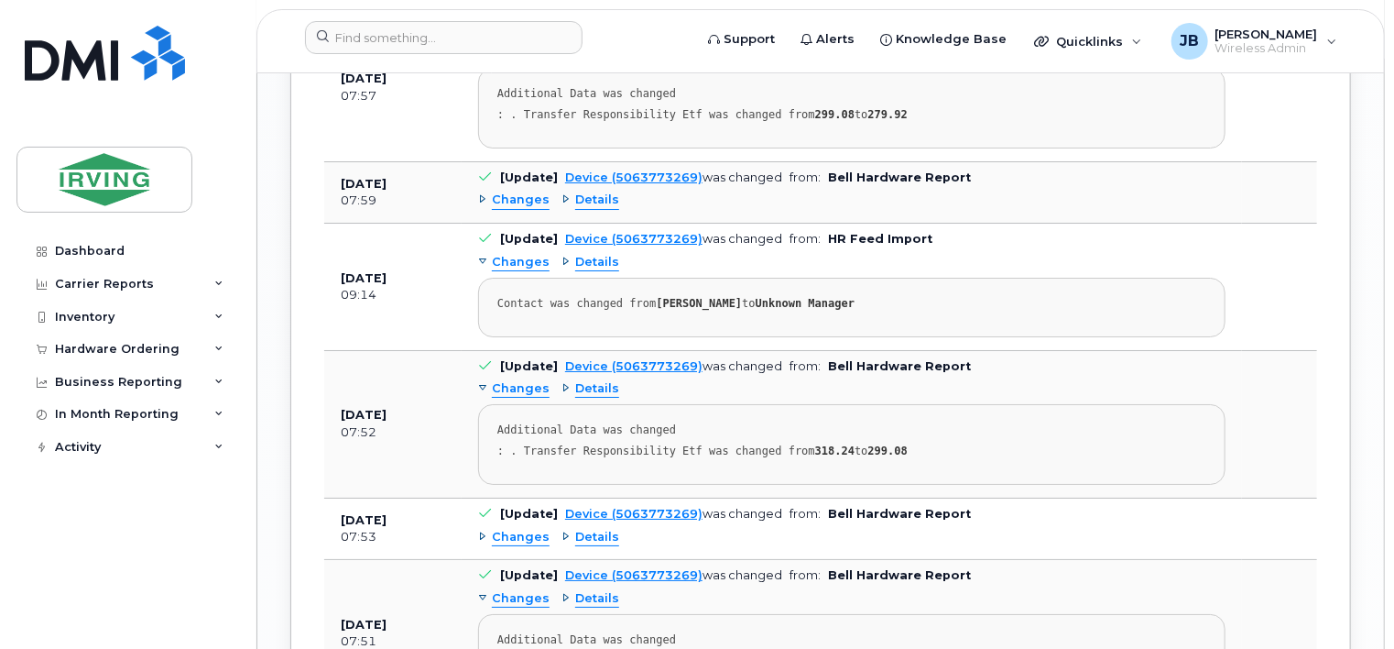
scroll to position [3206, 0]
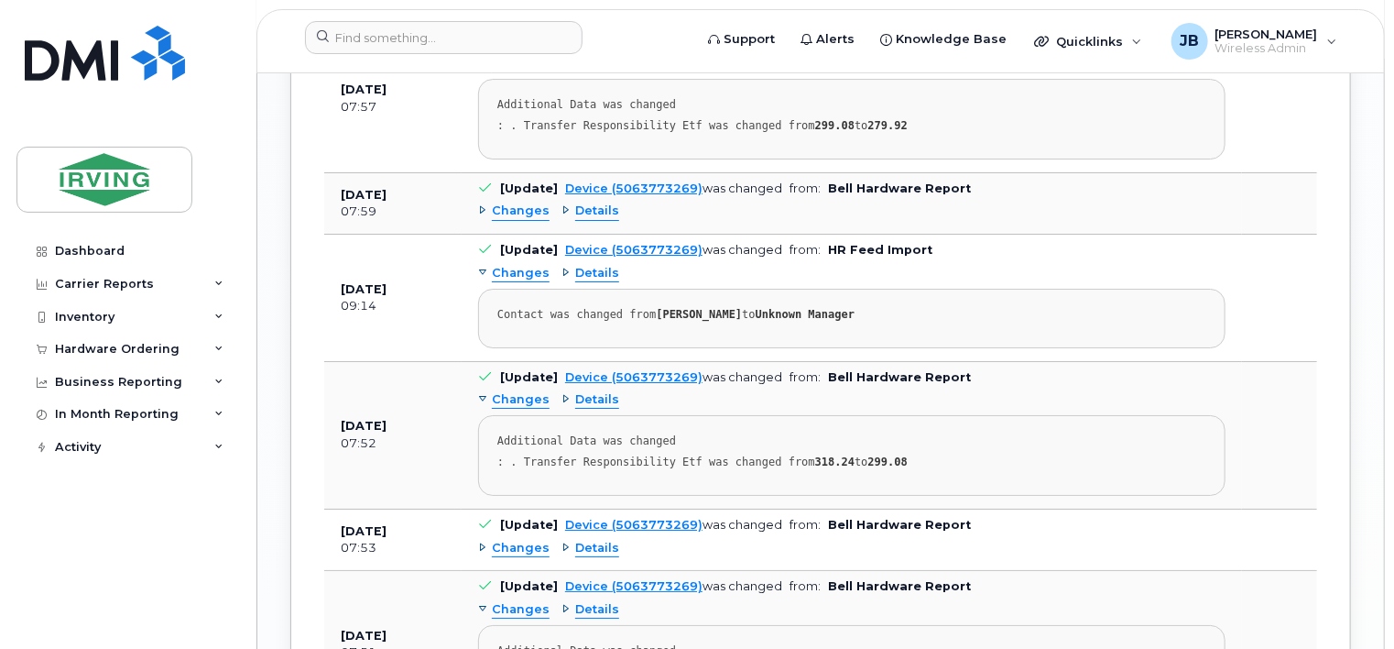
click at [580, 265] on span "Details" at bounding box center [597, 273] width 44 height 17
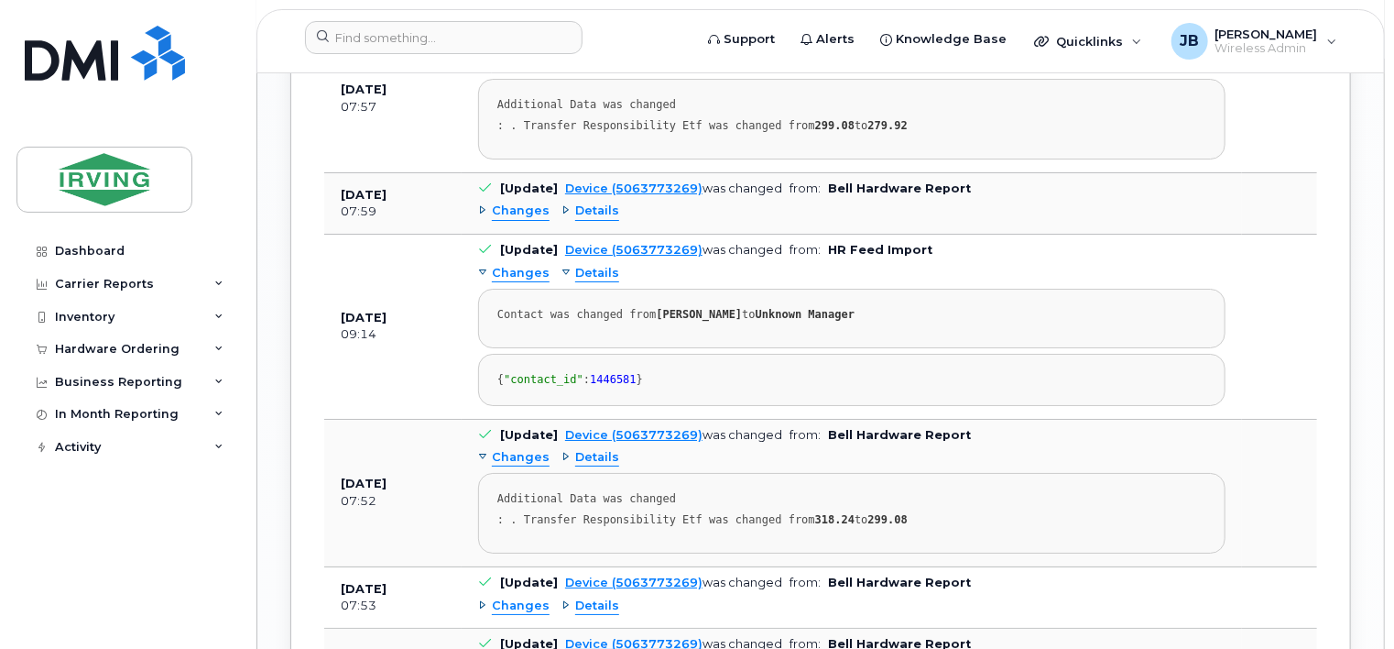
scroll to position [3115, 0]
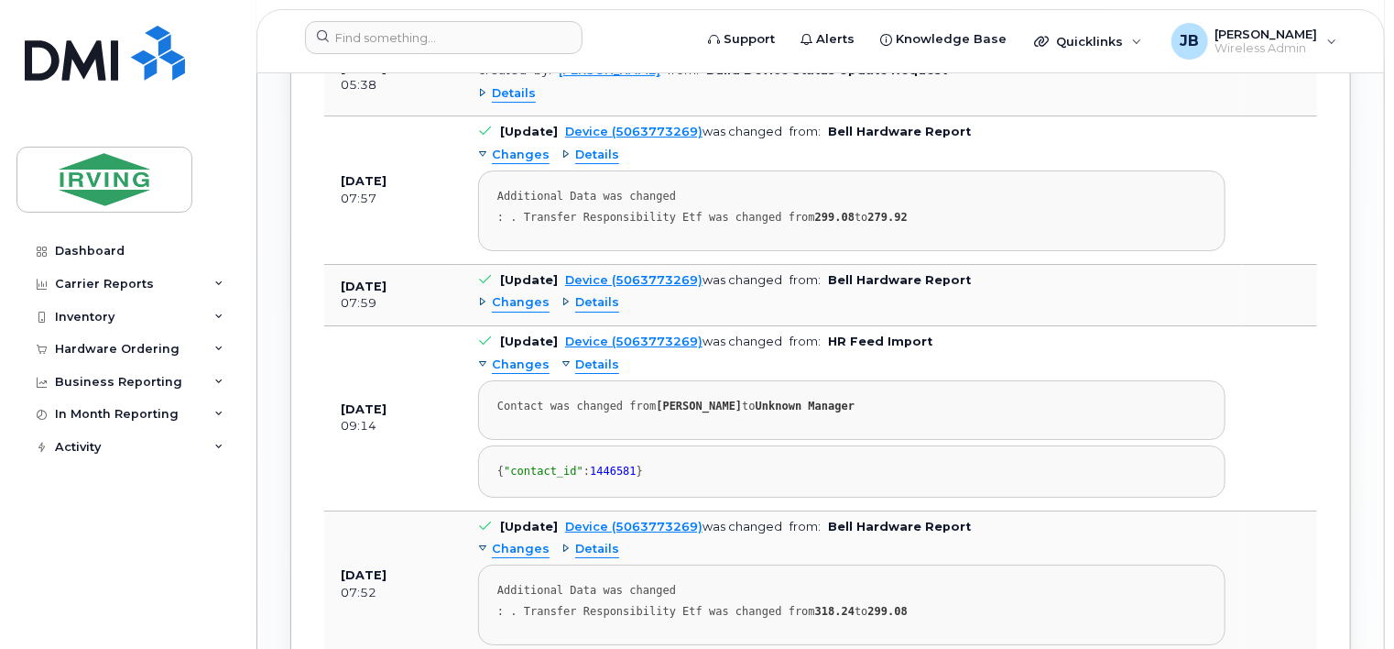
click at [605, 294] on span "Details" at bounding box center [597, 302] width 44 height 17
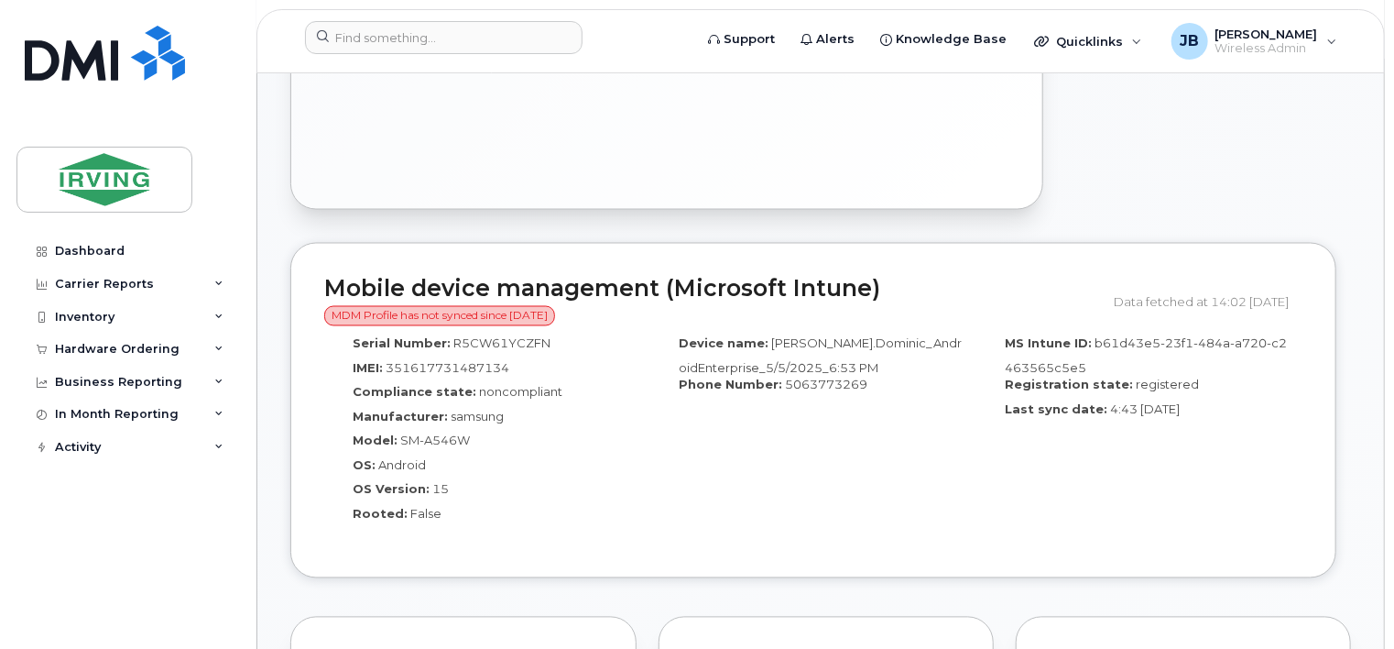
scroll to position [1466, 0]
